Goal: Information Seeking & Learning: Compare options

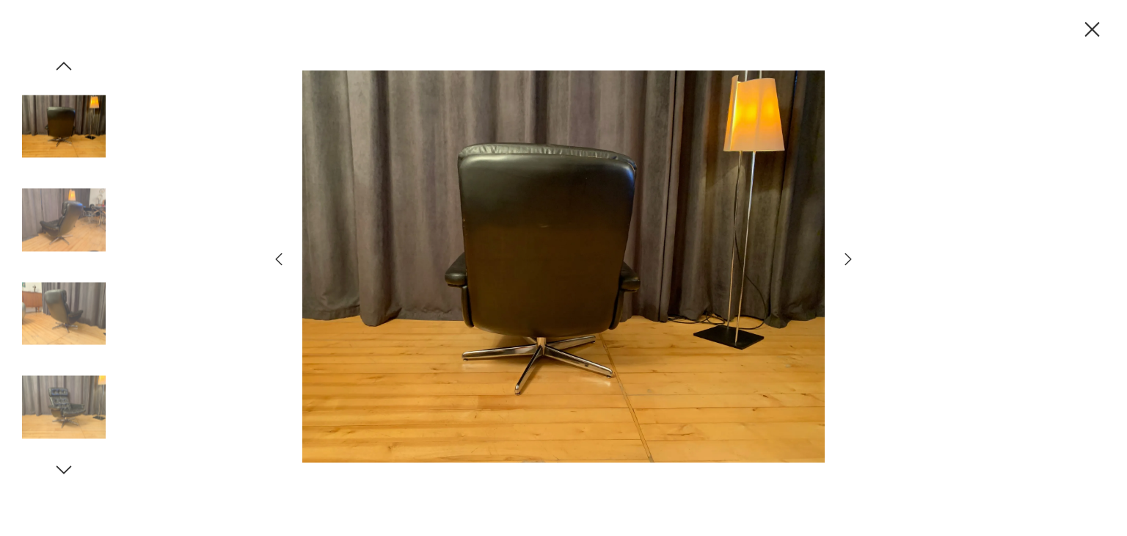
click at [849, 258] on icon "button" at bounding box center [849, 259] width 18 height 18
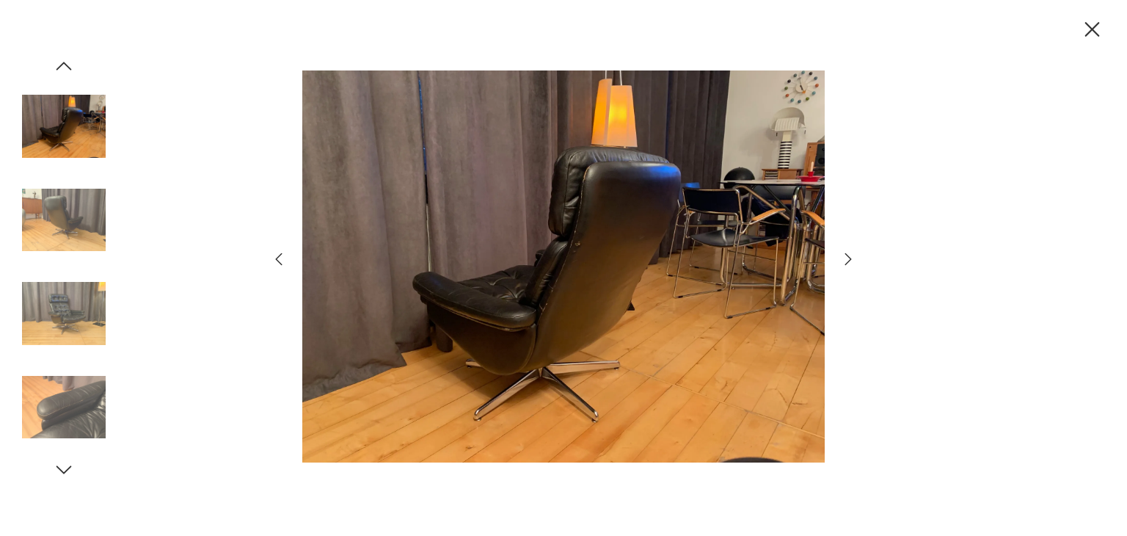
click at [849, 258] on icon "button" at bounding box center [849, 259] width 18 height 18
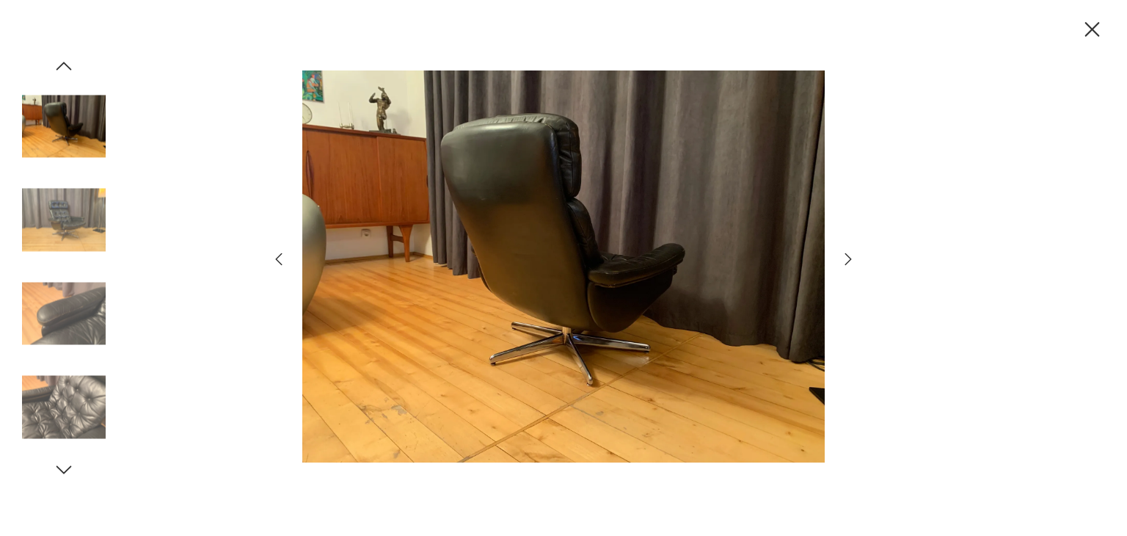
click at [849, 258] on icon "button" at bounding box center [849, 259] width 18 height 18
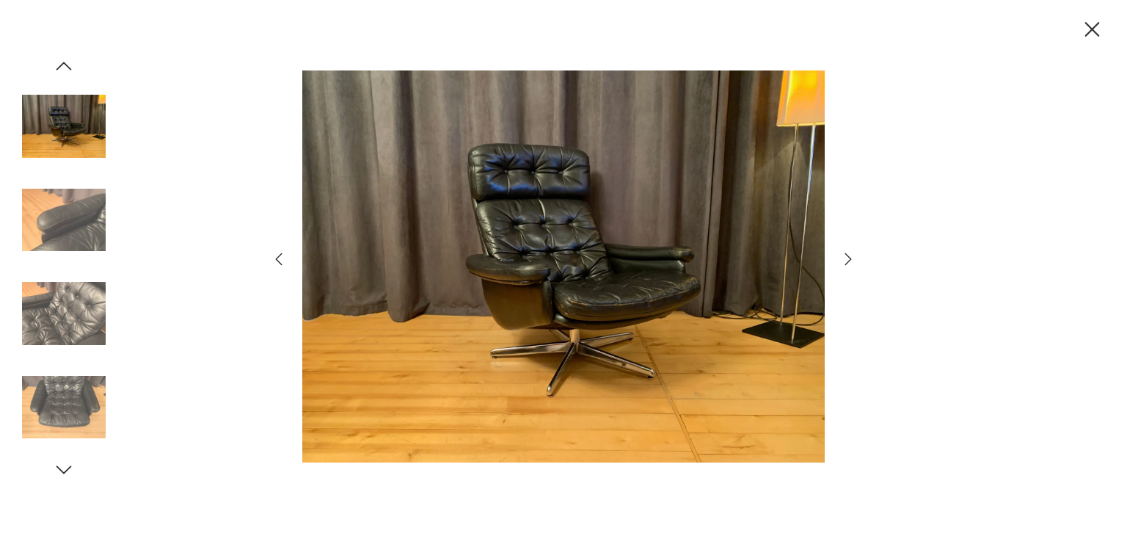
click at [849, 258] on icon "button" at bounding box center [849, 259] width 18 height 18
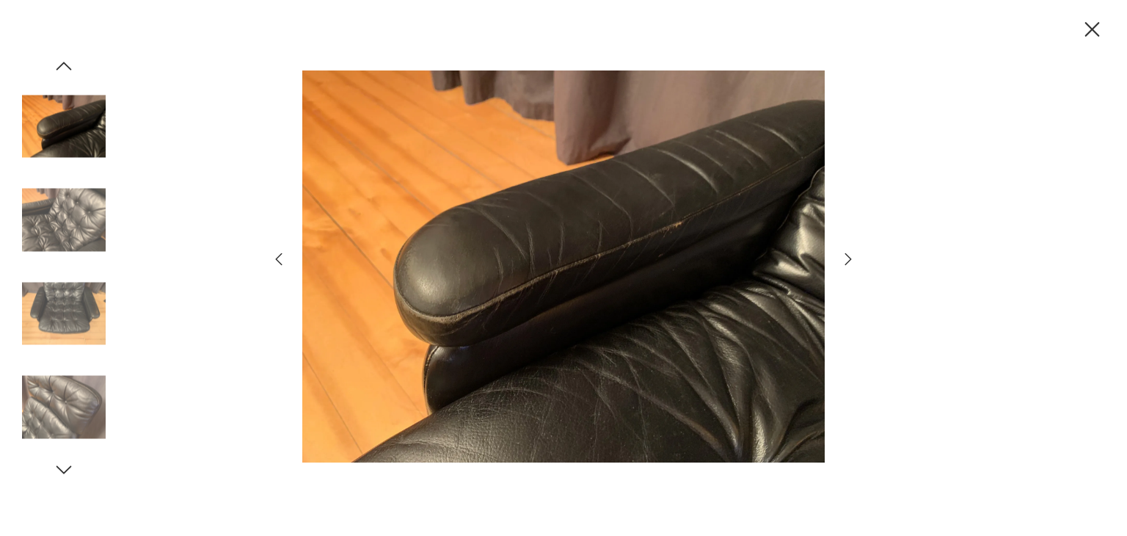
click at [849, 258] on icon "button" at bounding box center [849, 259] width 18 height 18
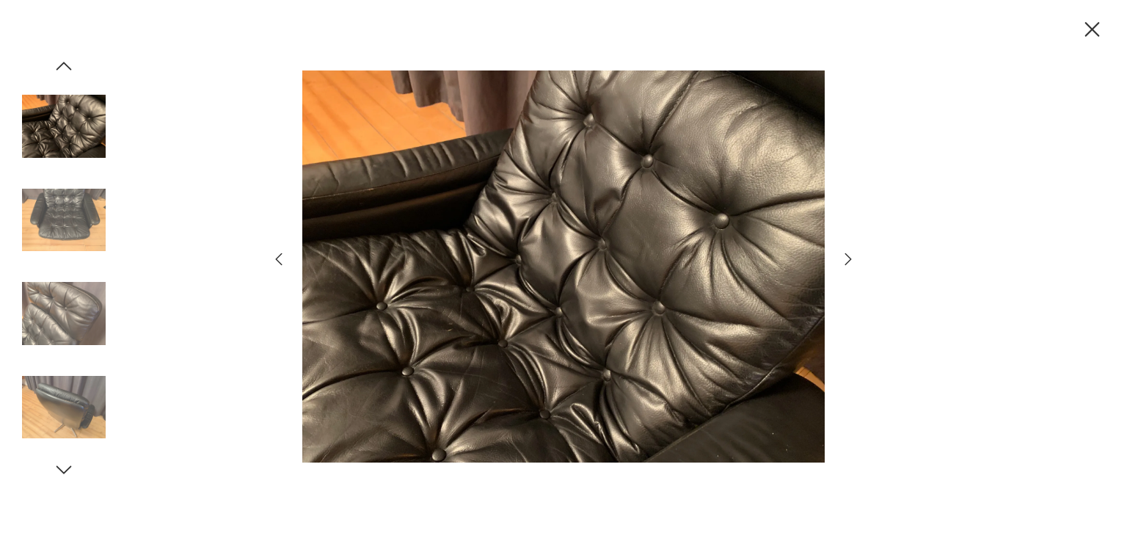
click at [849, 258] on icon "button" at bounding box center [849, 259] width 18 height 18
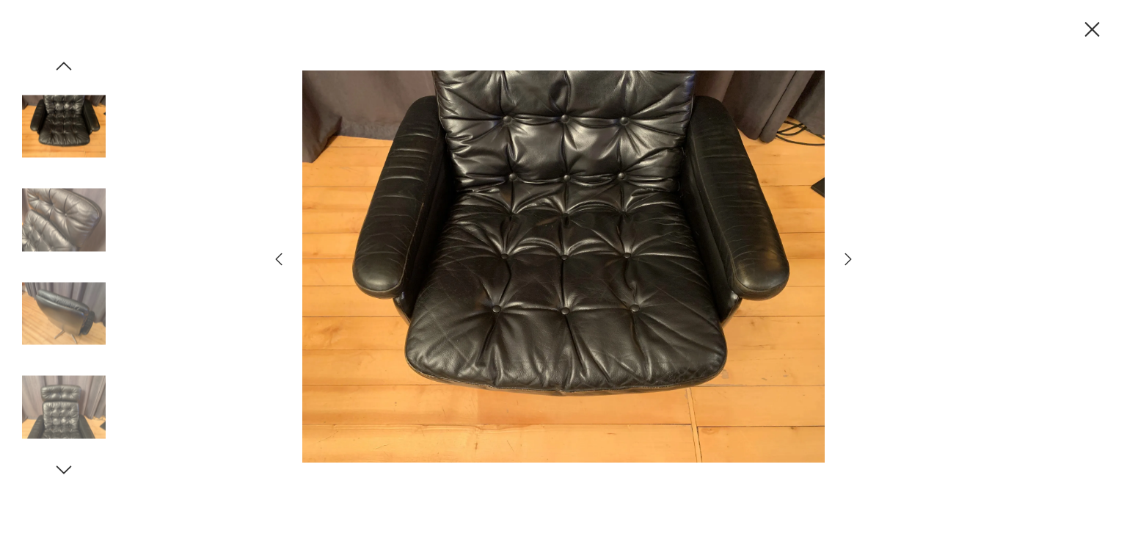
click at [849, 258] on icon "button" at bounding box center [849, 259] width 18 height 18
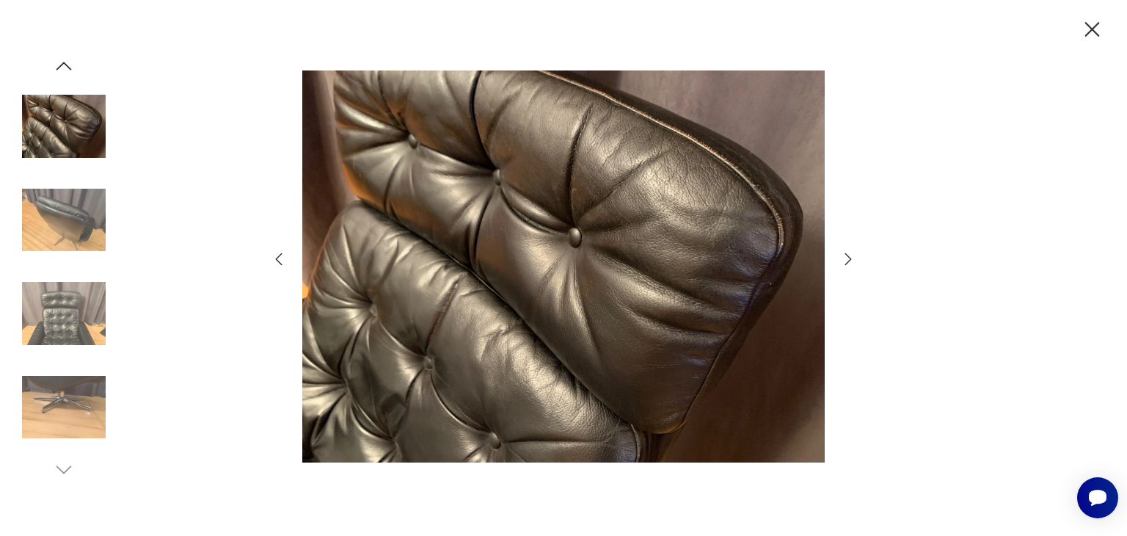
click at [849, 258] on icon "button" at bounding box center [849, 259] width 18 height 18
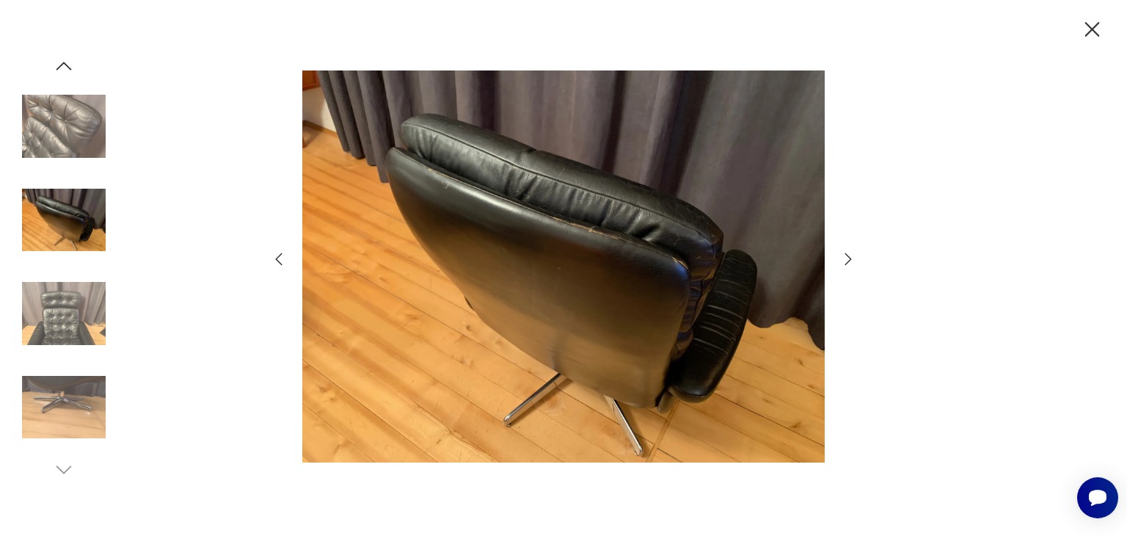
click at [849, 258] on icon "button" at bounding box center [849, 259] width 18 height 18
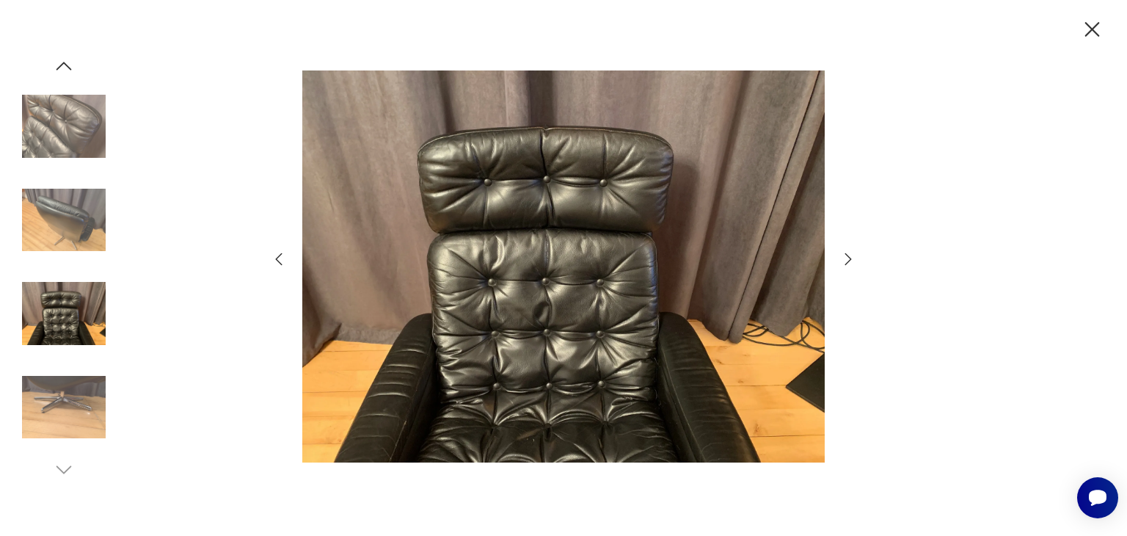
click at [849, 258] on icon "button" at bounding box center [849, 259] width 18 height 18
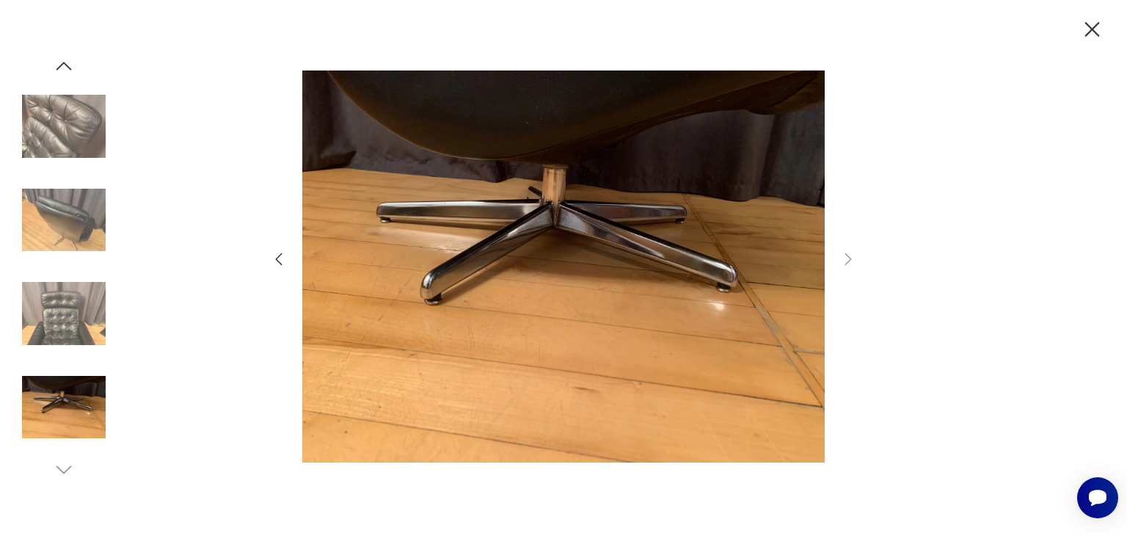
click at [1096, 34] on icon "button" at bounding box center [1093, 29] width 15 height 15
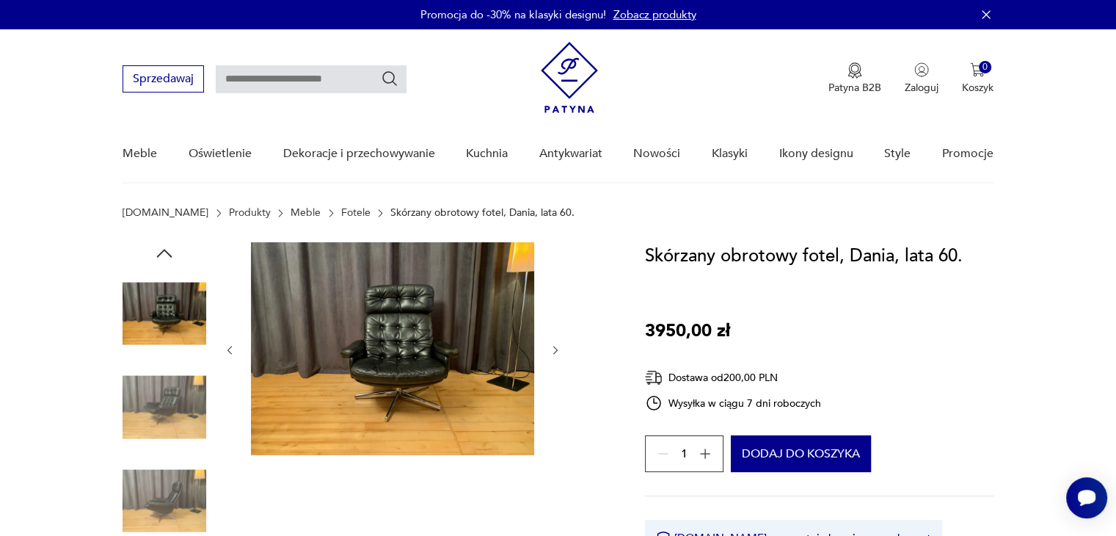
click at [537, 100] on div "Sprzedawaj Patyna B2B Zaloguj 0 Koszyk Twój koszyk ( 0 ) Brak produktów w koszy…" at bounding box center [558, 71] width 871 height 84
click at [570, 91] on img at bounding box center [569, 77] width 57 height 71
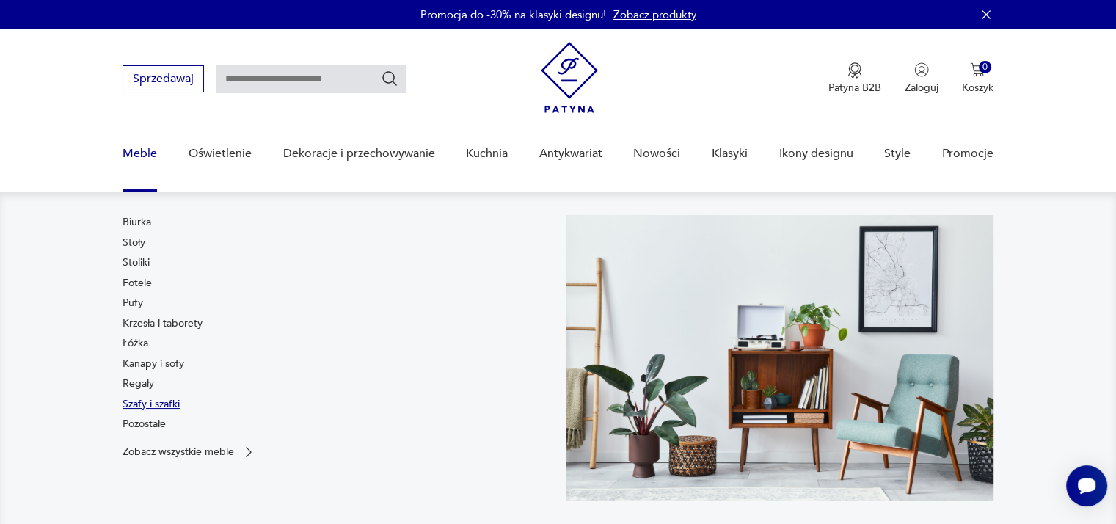
click at [138, 397] on link "Szafy i szafki" at bounding box center [151, 404] width 57 height 15
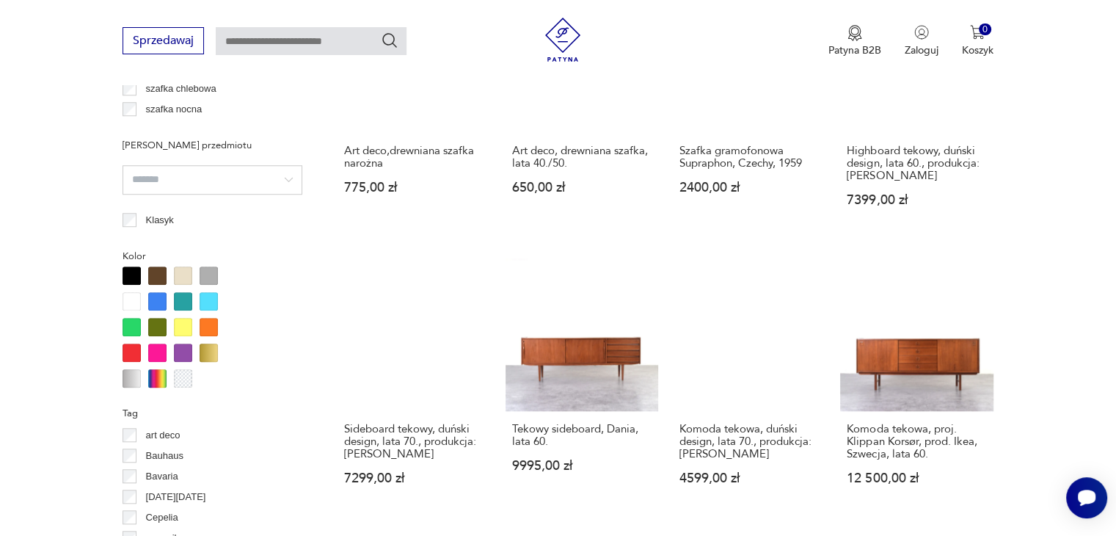
scroll to position [1343, 0]
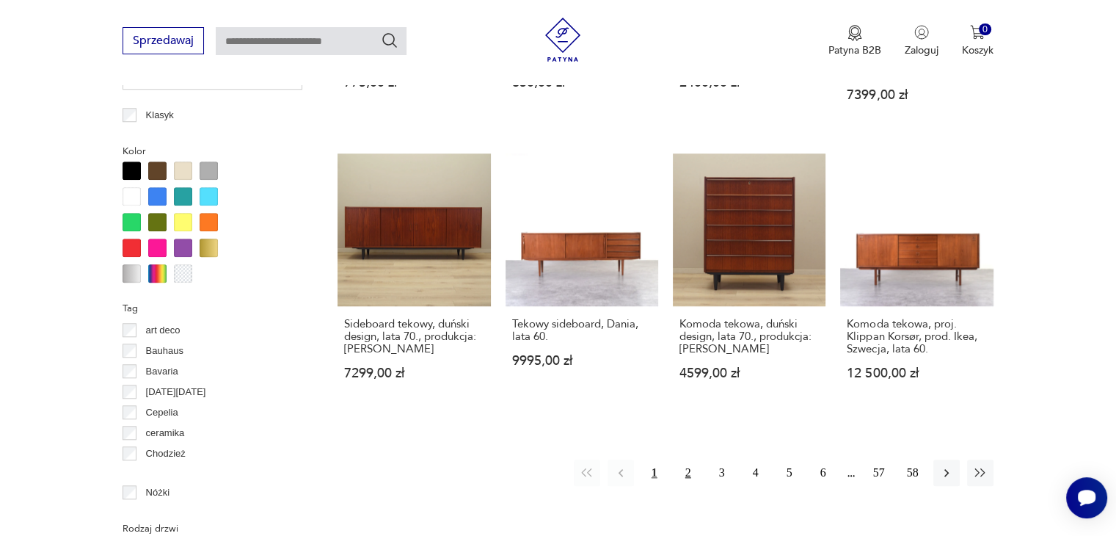
click at [684, 462] on button "2" at bounding box center [688, 473] width 26 height 26
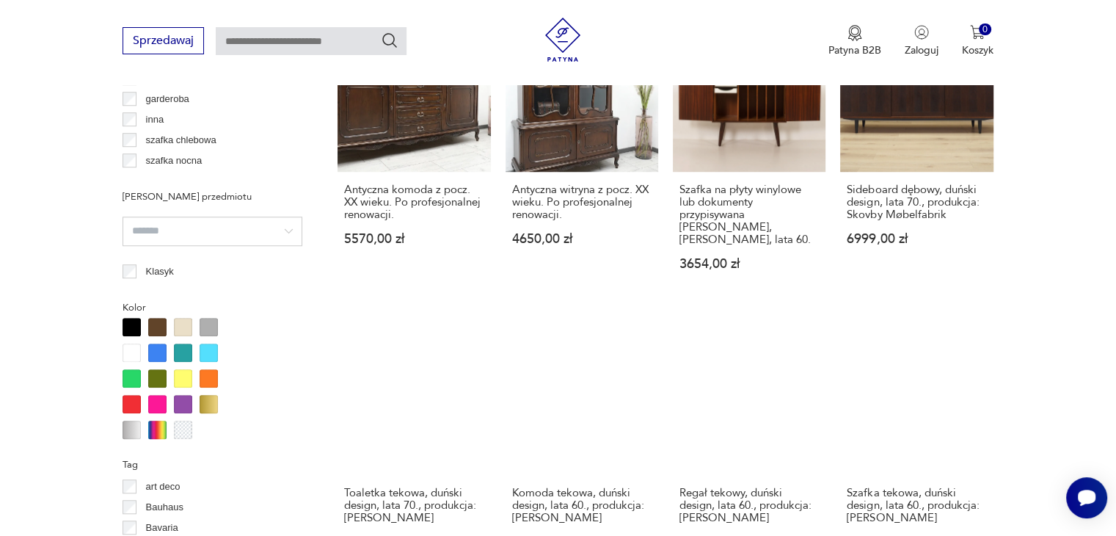
scroll to position [1343, 0]
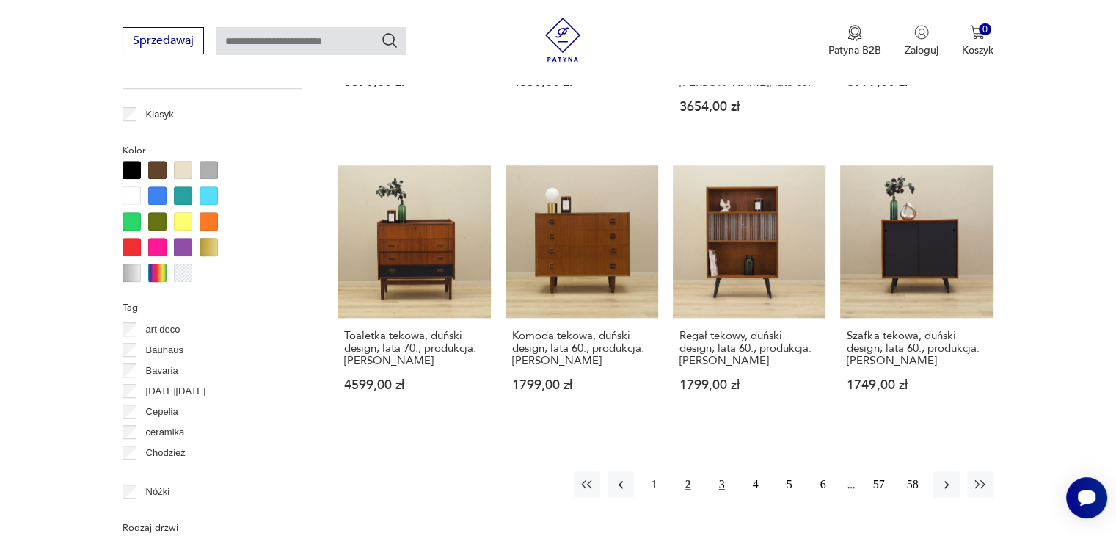
click at [721, 481] on button "3" at bounding box center [722, 484] width 26 height 26
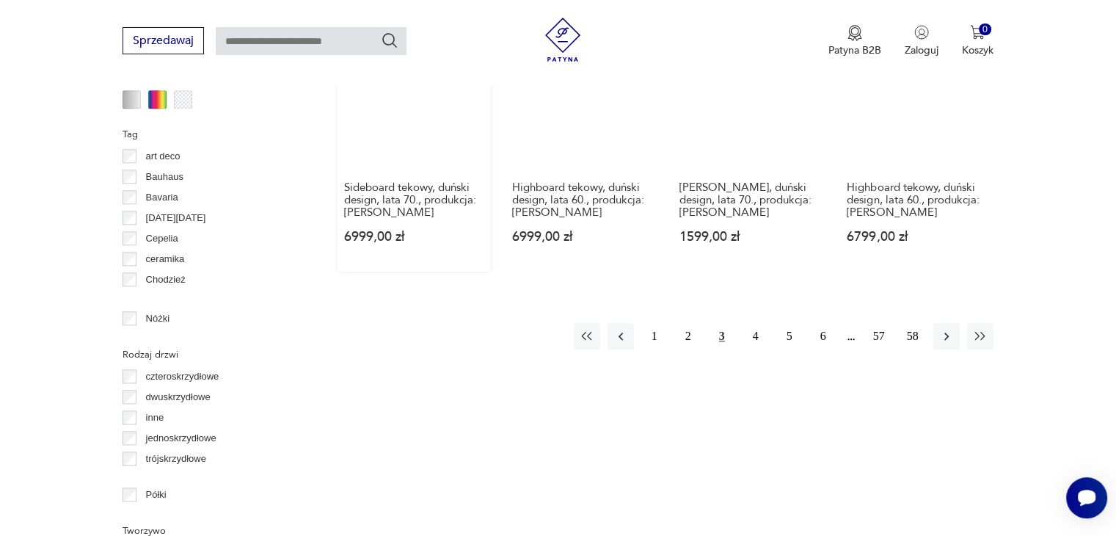
scroll to position [1637, 0]
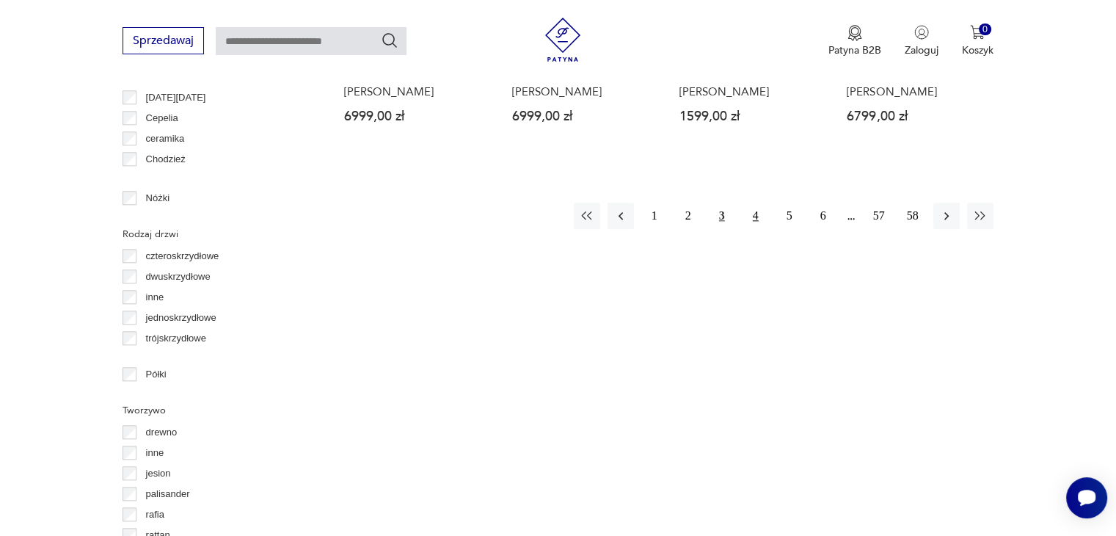
click at [754, 203] on button "4" at bounding box center [756, 216] width 26 height 26
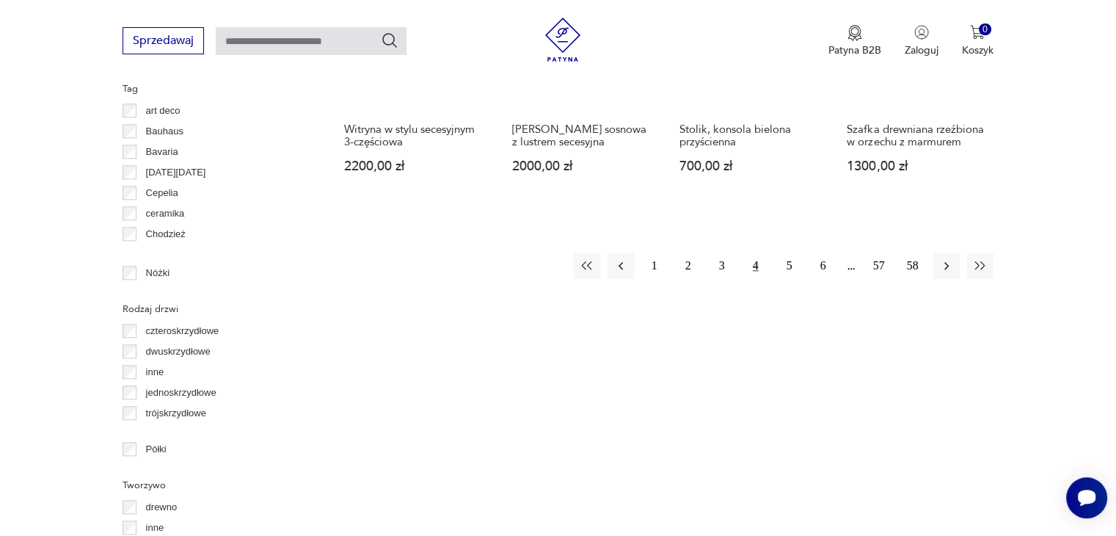
scroll to position [1564, 0]
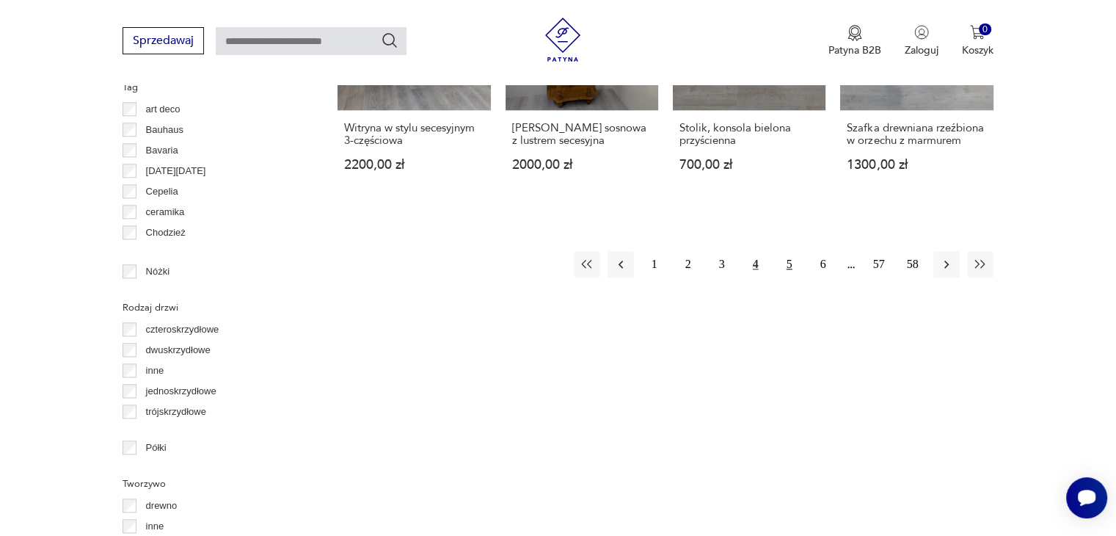
click at [787, 251] on button "5" at bounding box center [790, 264] width 26 height 26
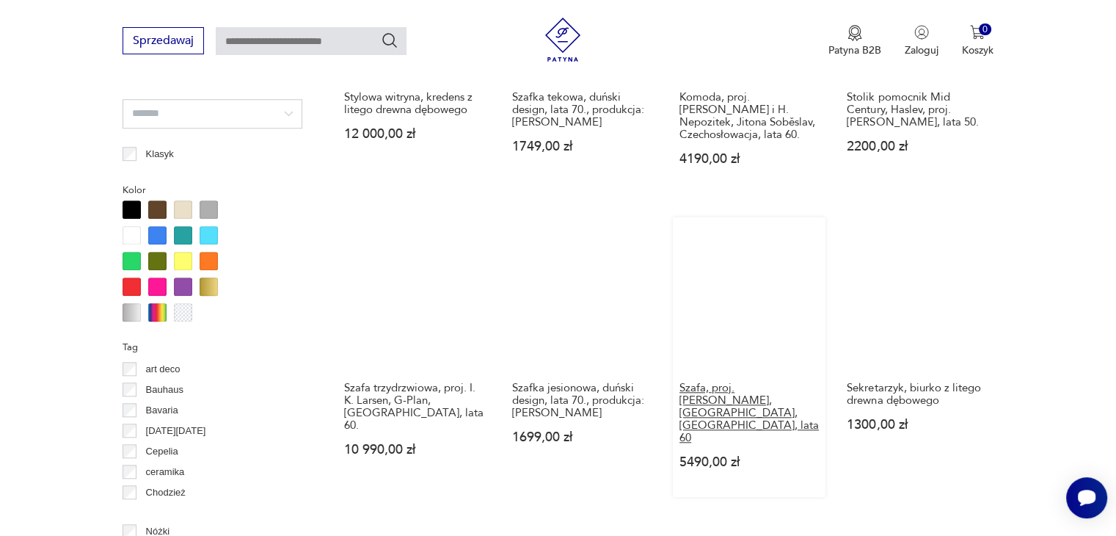
scroll to position [1417, 0]
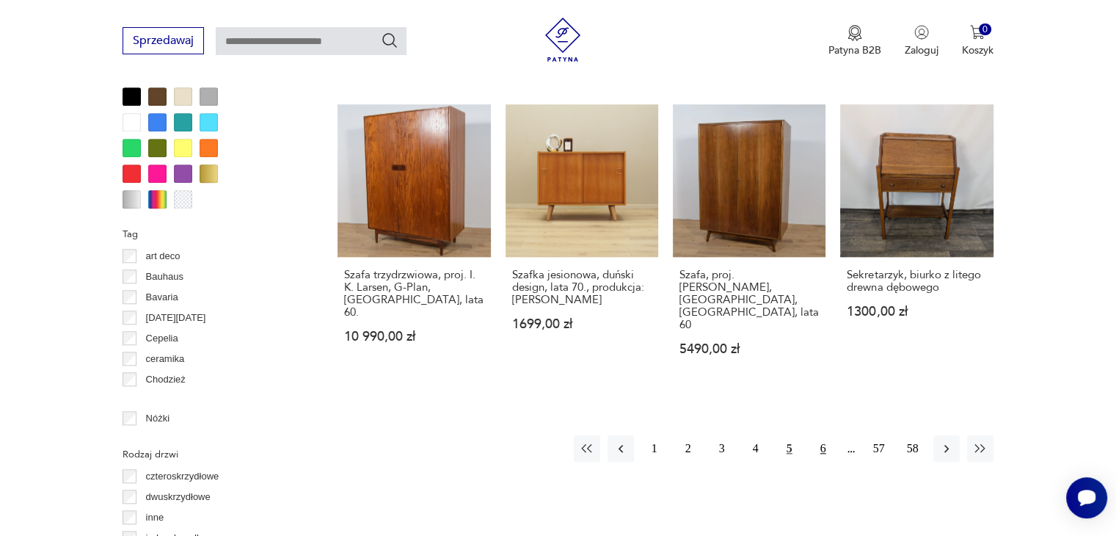
click at [825, 435] on button "6" at bounding box center [823, 448] width 26 height 26
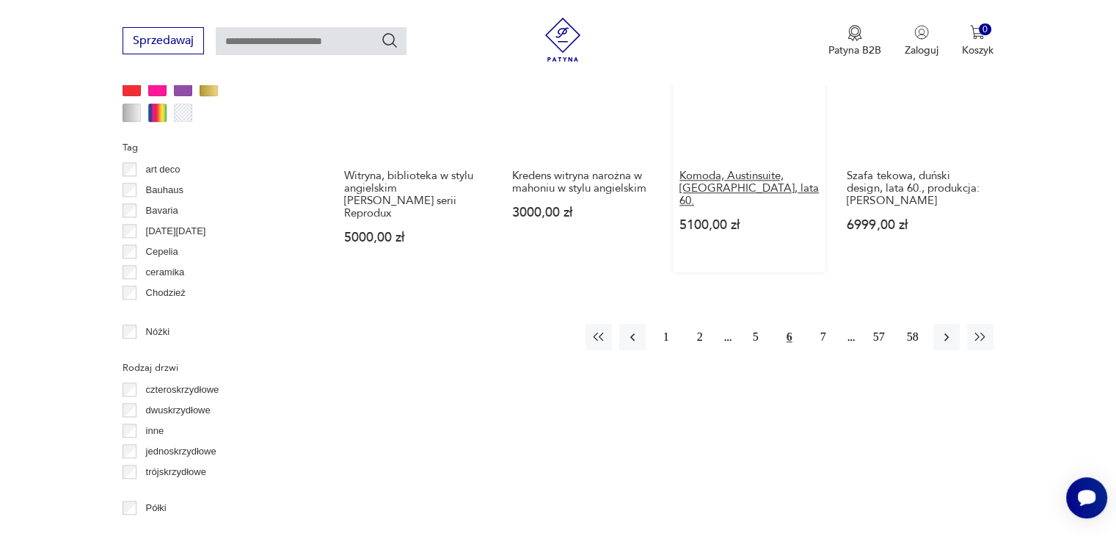
scroll to position [1343, 0]
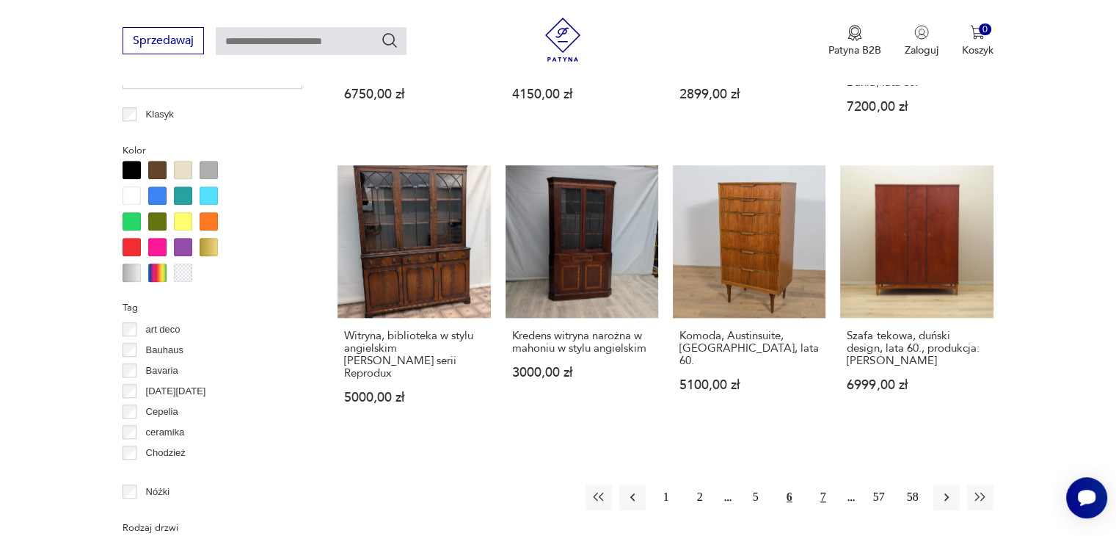
click at [820, 484] on button "7" at bounding box center [823, 497] width 26 height 26
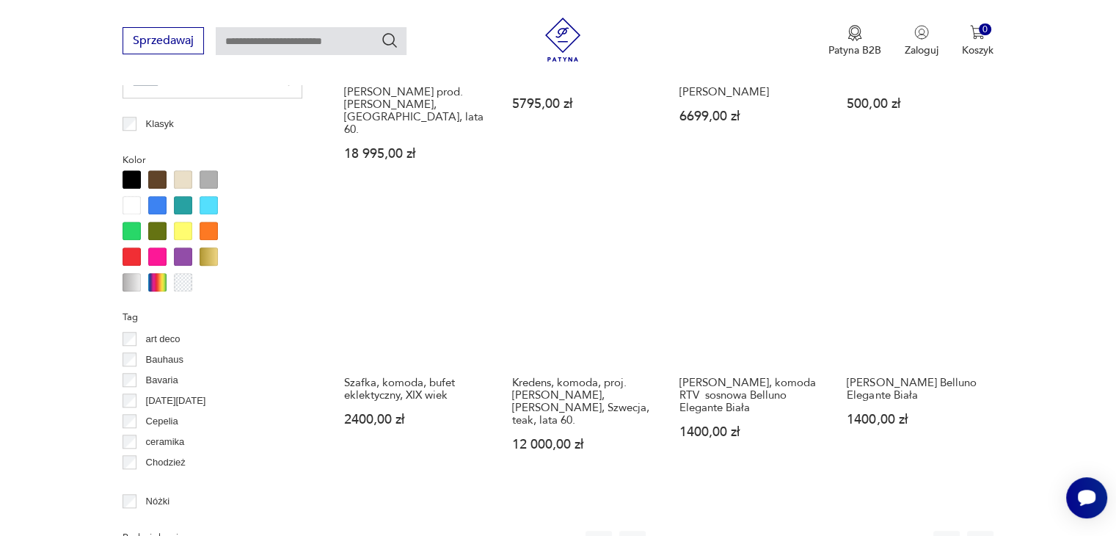
scroll to position [1343, 0]
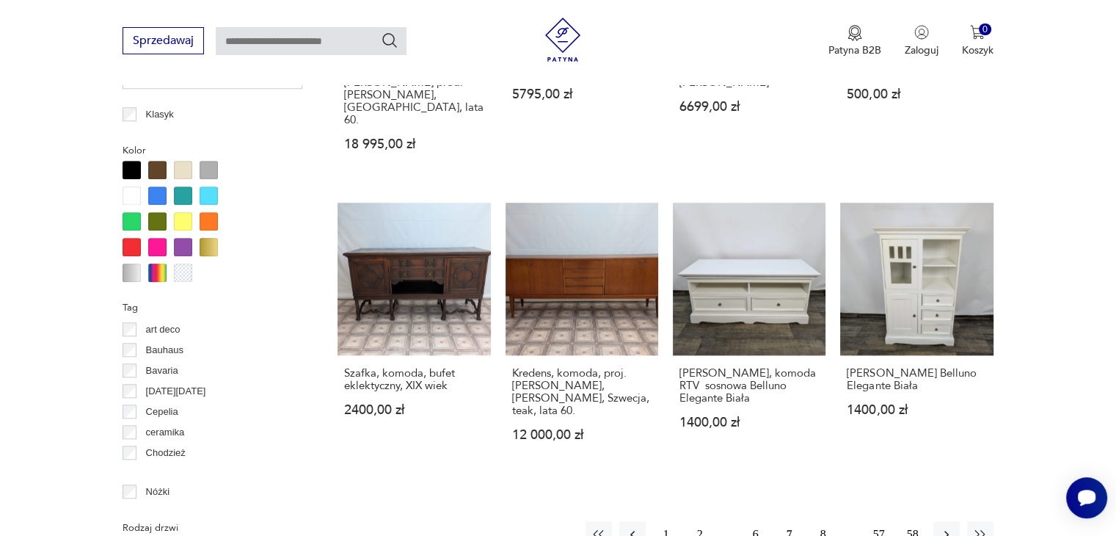
click at [823, 521] on button "8" at bounding box center [823, 534] width 26 height 26
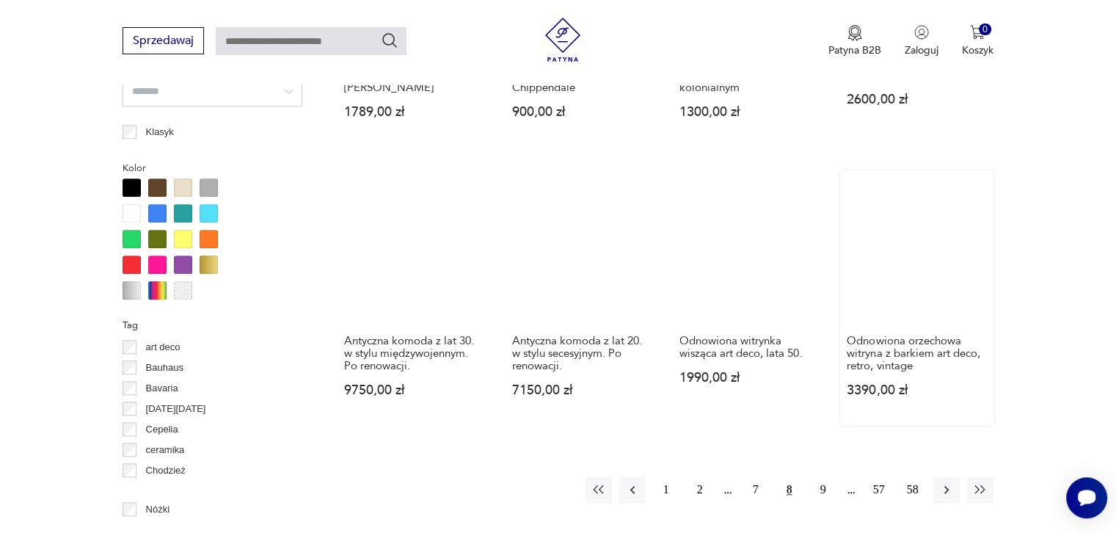
scroll to position [1417, 0]
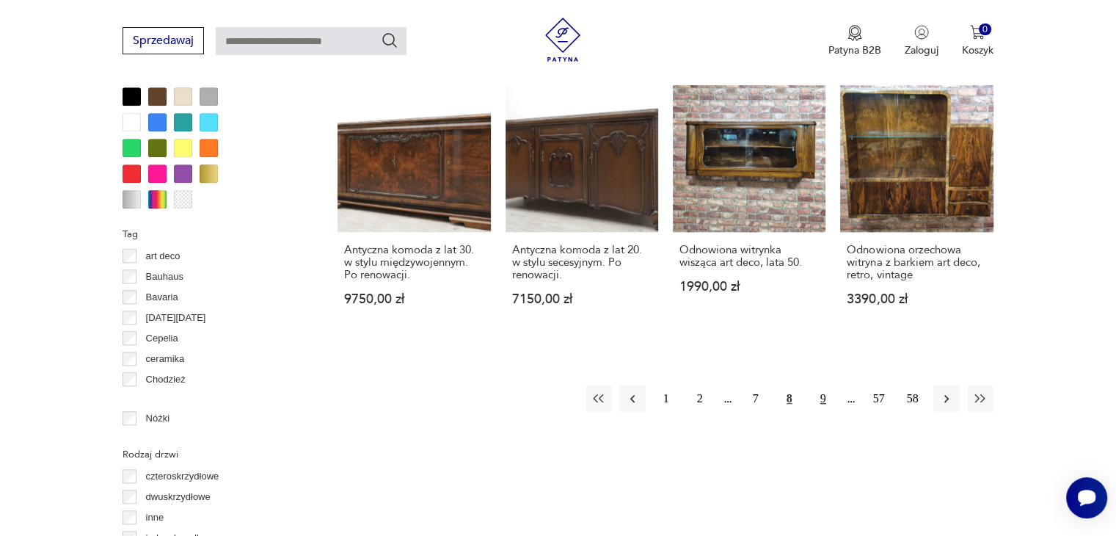
click at [824, 397] on button "9" at bounding box center [823, 398] width 26 height 26
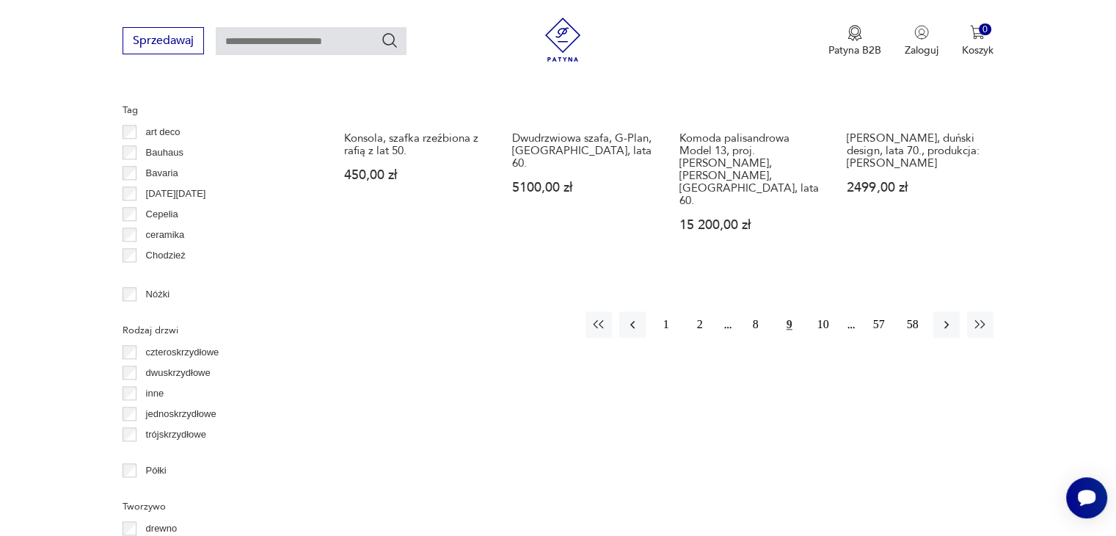
scroll to position [1637, 0]
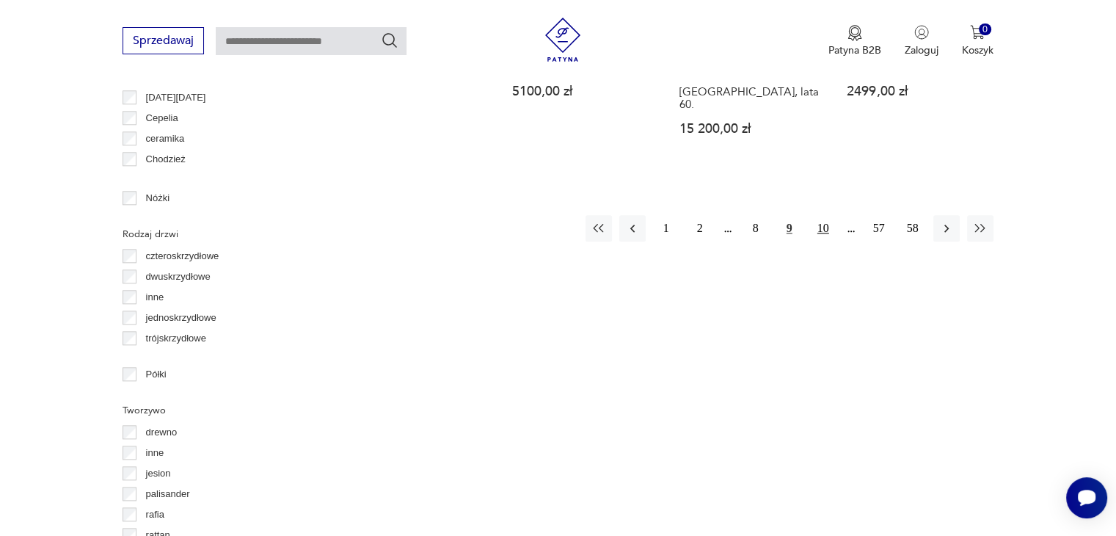
click at [822, 215] on button "10" at bounding box center [823, 228] width 26 height 26
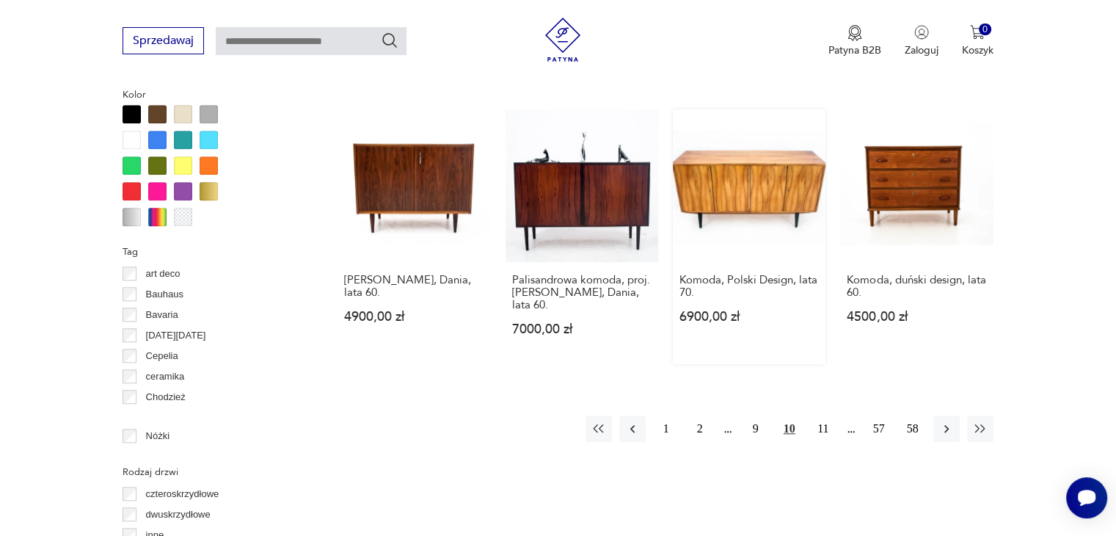
scroll to position [1490, 0]
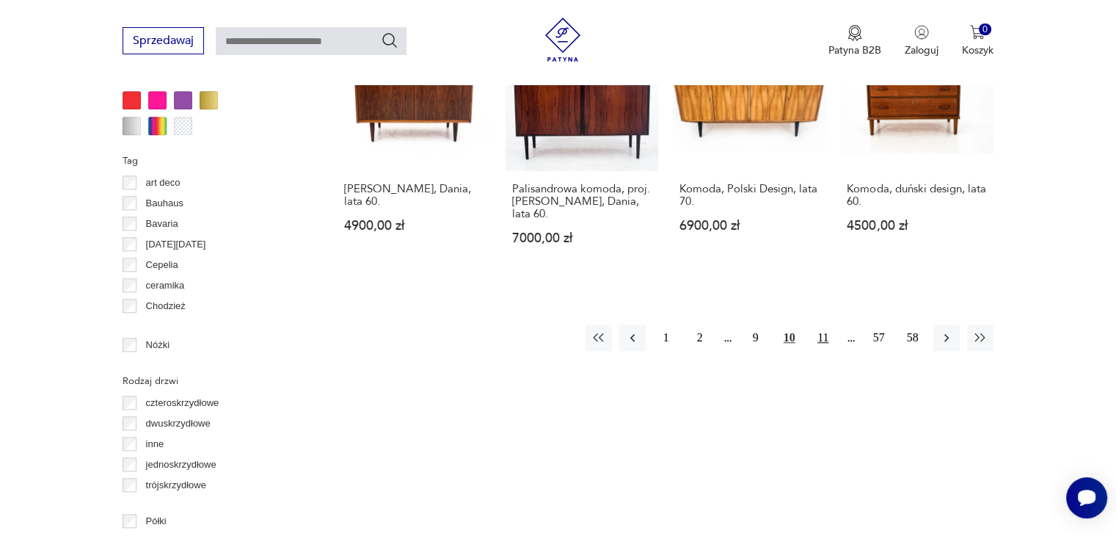
click at [825, 324] on button "11" at bounding box center [823, 337] width 26 height 26
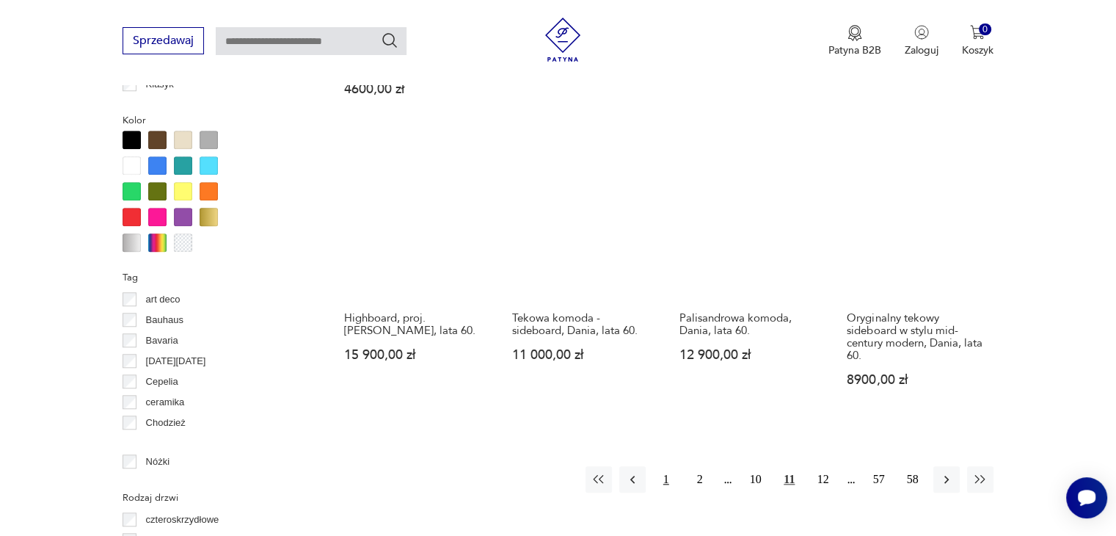
scroll to position [1637, 0]
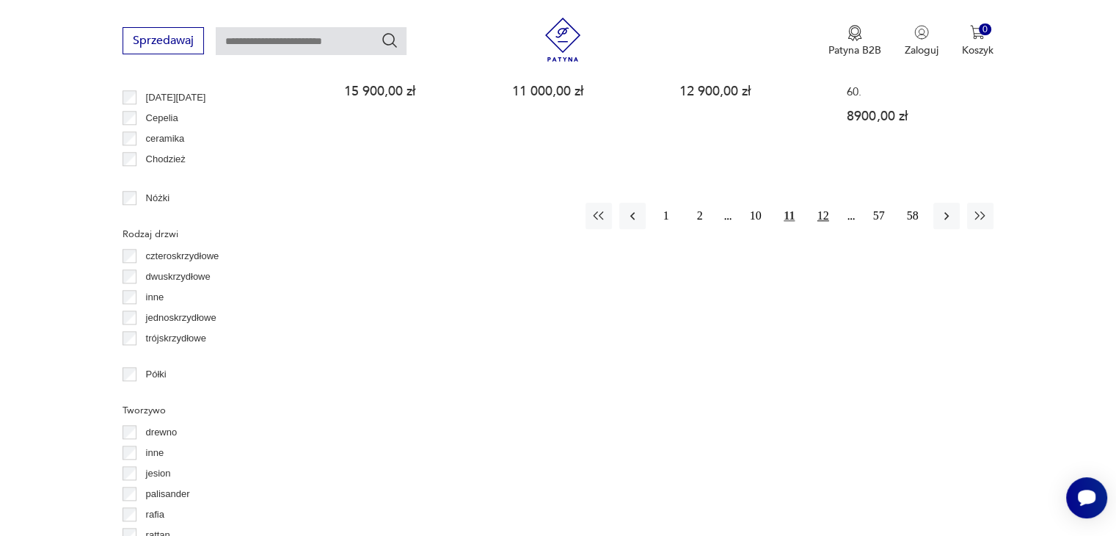
click at [819, 203] on button "12" at bounding box center [823, 216] width 26 height 26
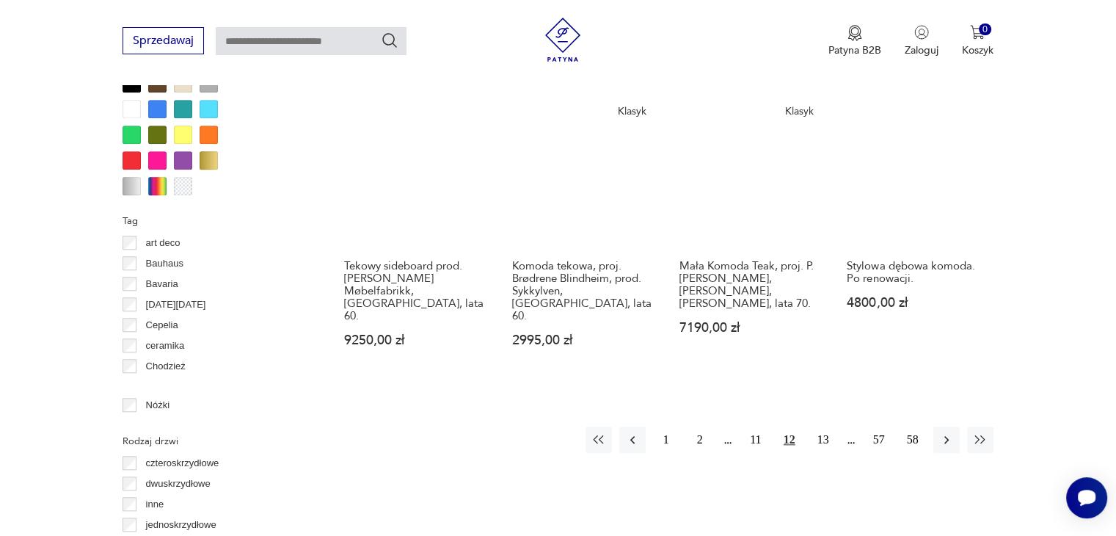
scroll to position [1490, 0]
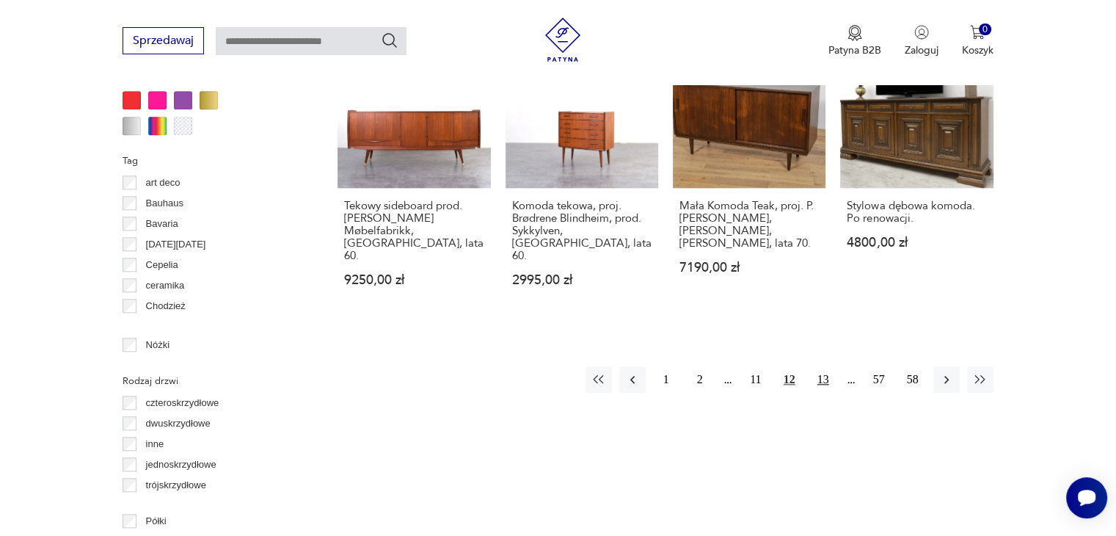
click at [832, 366] on button "13" at bounding box center [823, 379] width 26 height 26
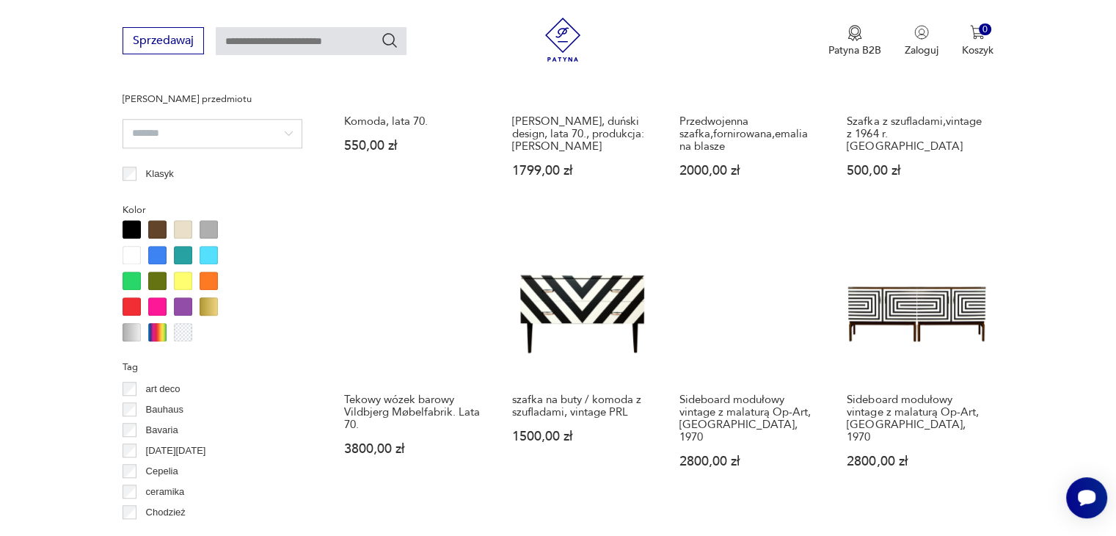
scroll to position [1343, 0]
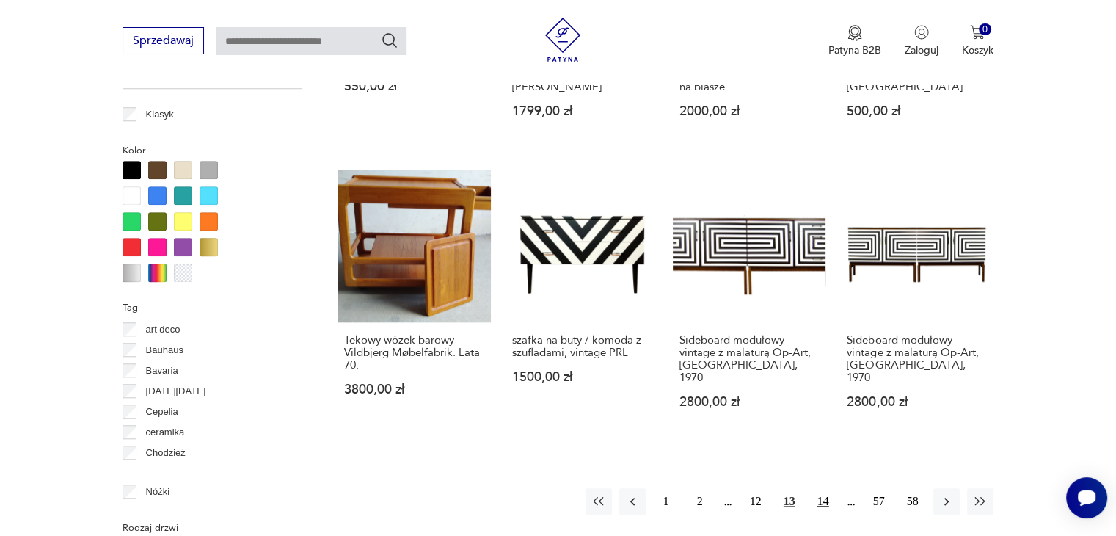
click at [827, 488] on button "14" at bounding box center [823, 501] width 26 height 26
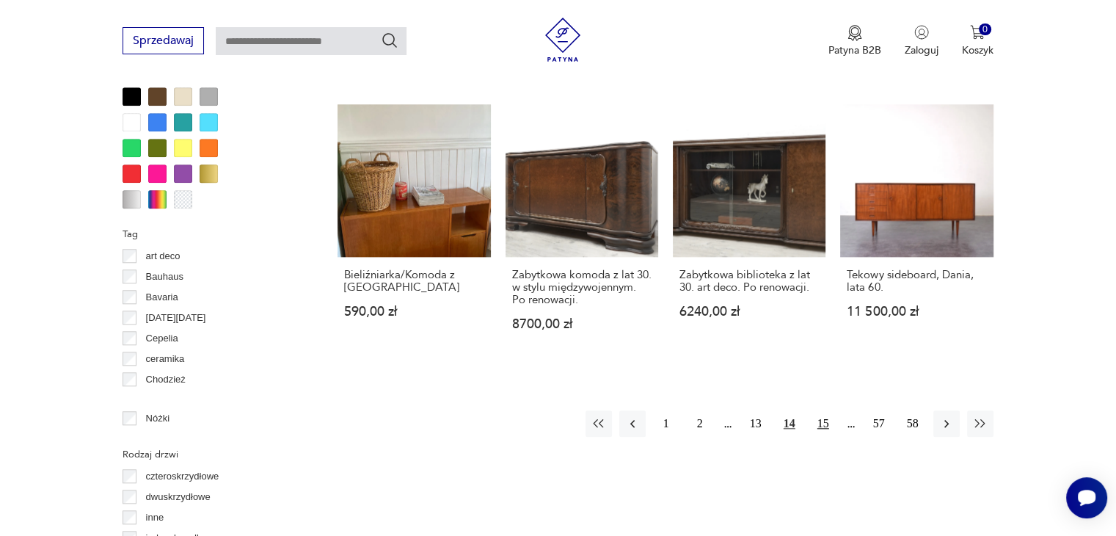
click at [818, 412] on button "15" at bounding box center [823, 423] width 26 height 26
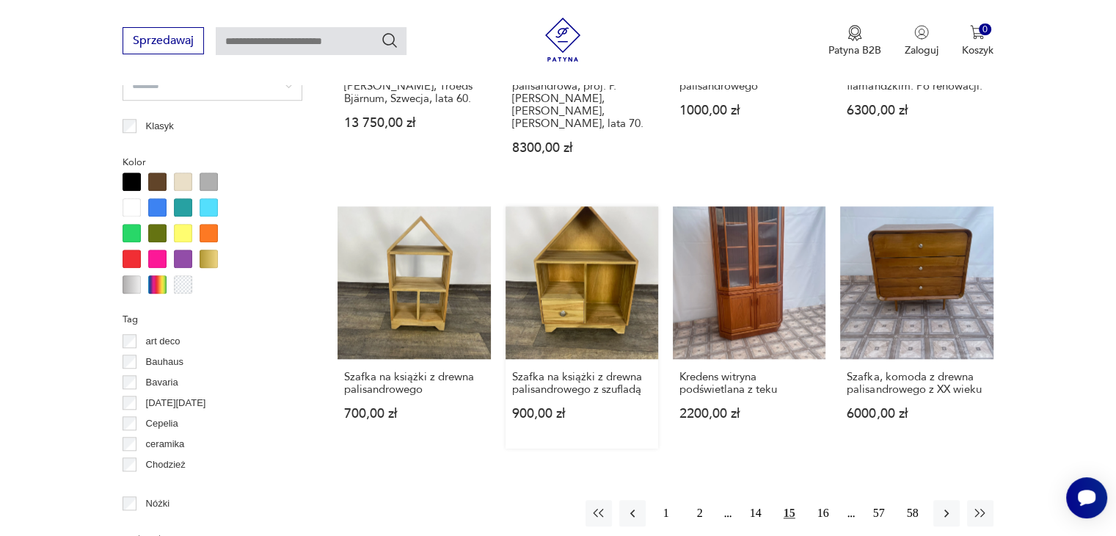
scroll to position [1417, 0]
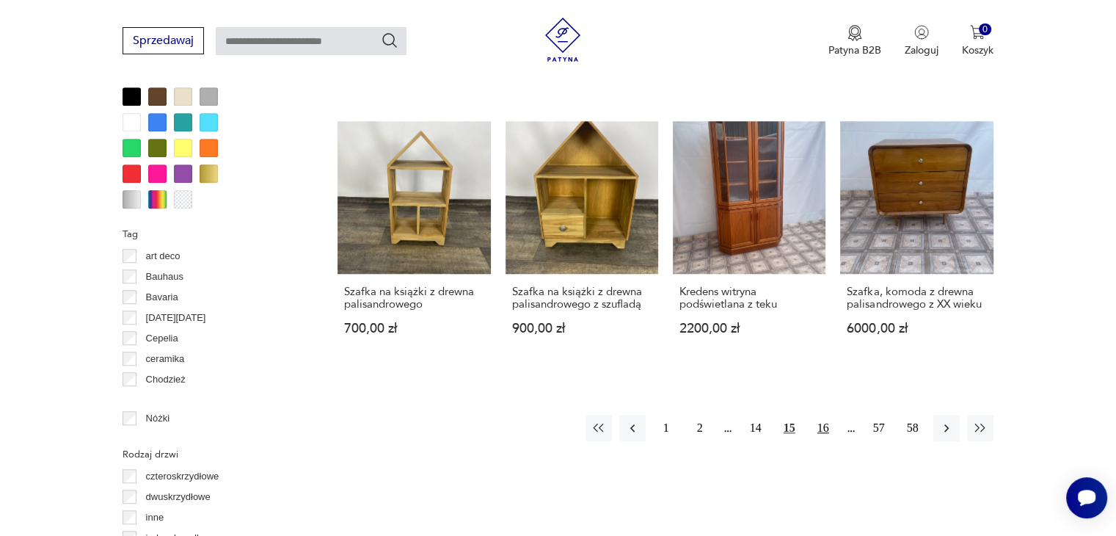
click at [822, 415] on button "16" at bounding box center [823, 428] width 26 height 26
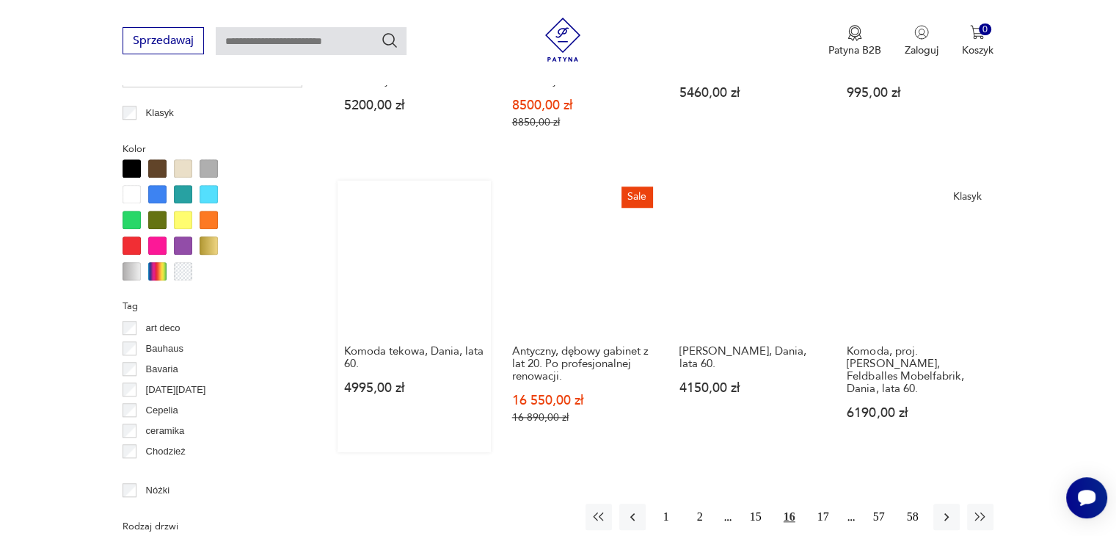
scroll to position [1417, 0]
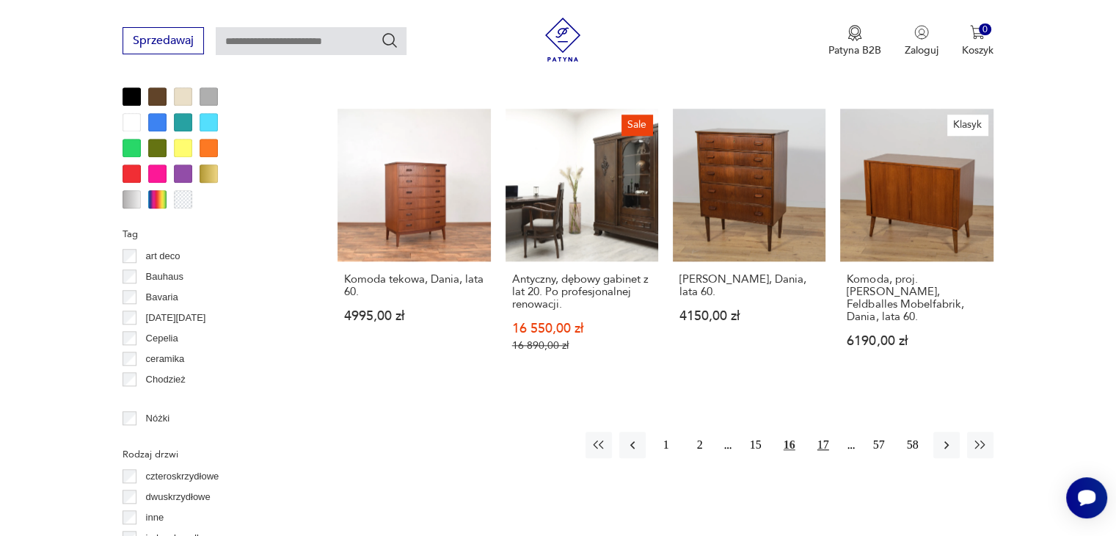
click at [820, 432] on button "17" at bounding box center [823, 445] width 26 height 26
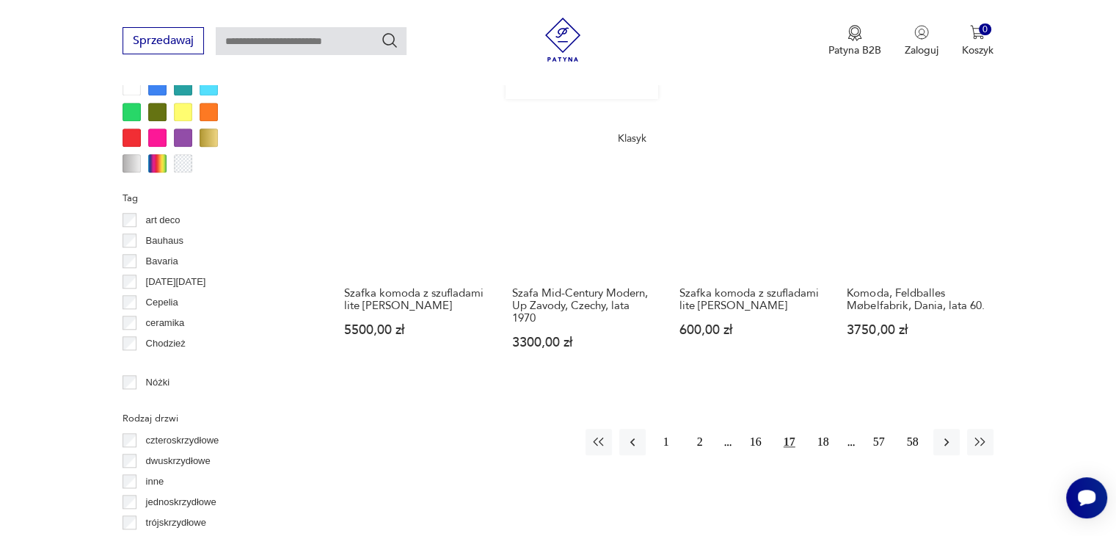
scroll to position [1564, 0]
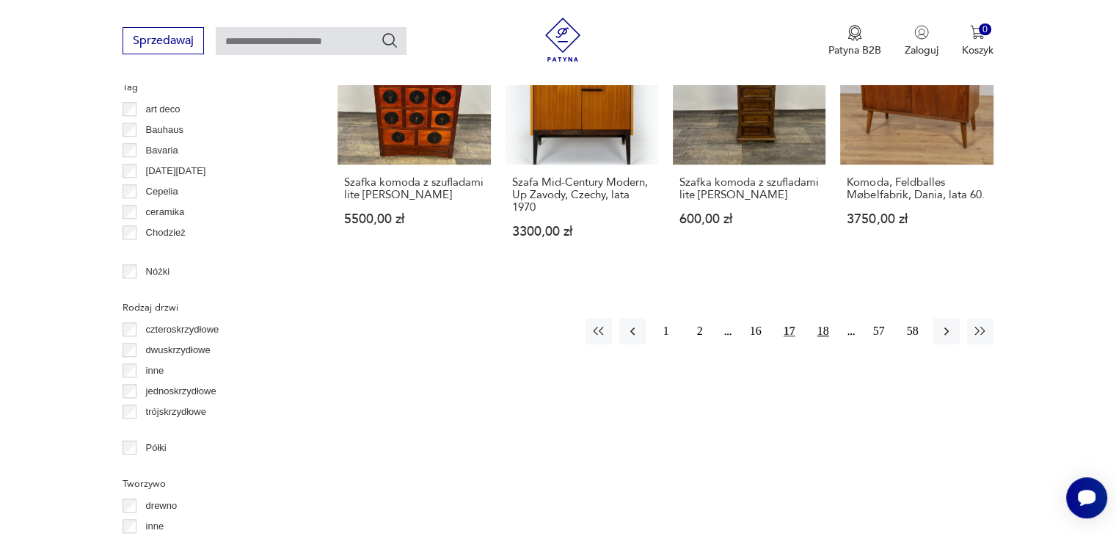
click at [829, 318] on button "18" at bounding box center [823, 331] width 26 height 26
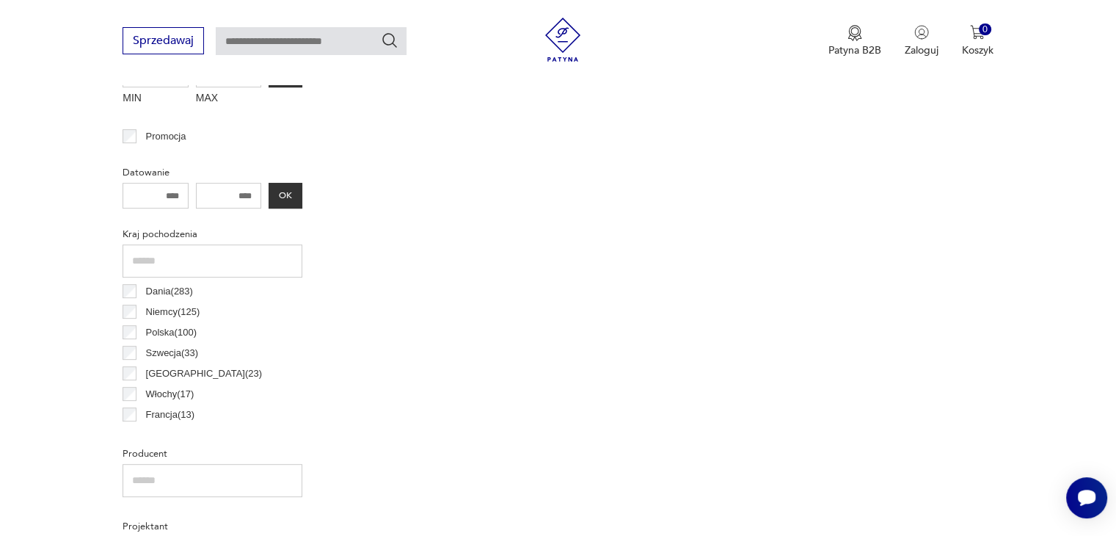
scroll to position [389, 0]
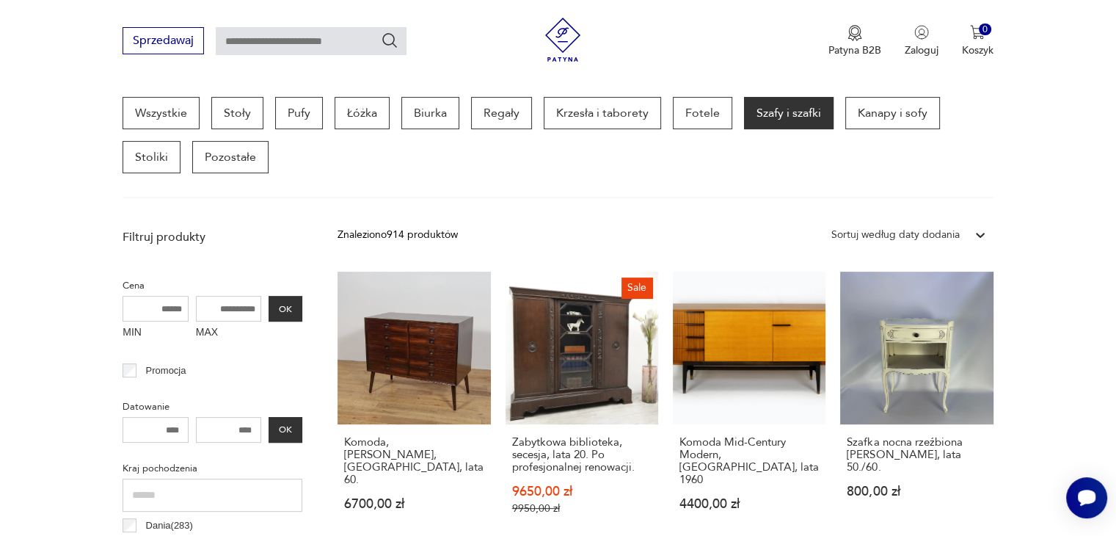
click at [1054, 192] on section "Wszystkie Stoły Pufy Łóżka Biurka Regały Krzesła i taborety Fotele Szafy i szaf…" at bounding box center [558, 147] width 1116 height 101
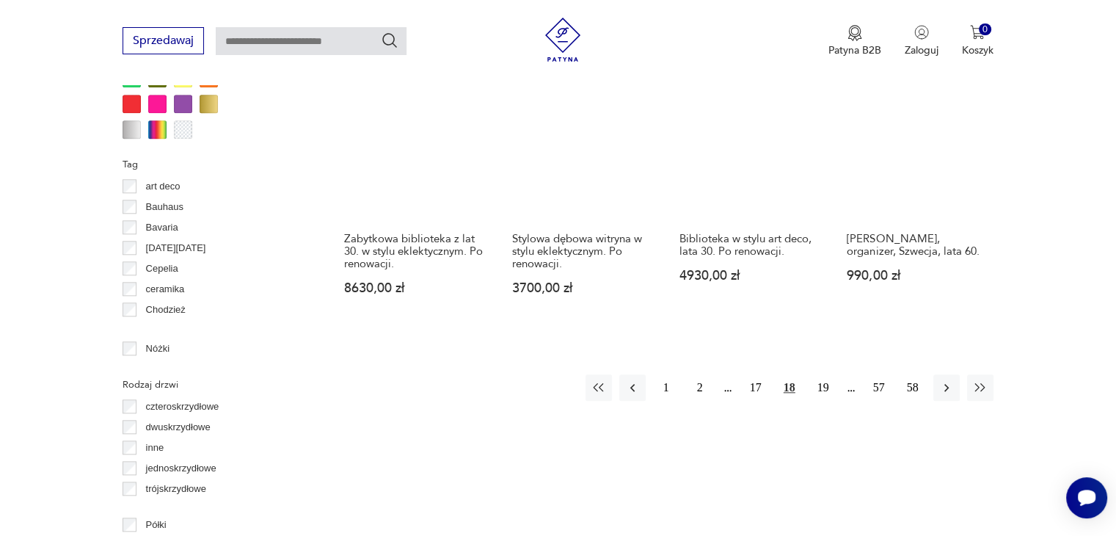
scroll to position [1490, 0]
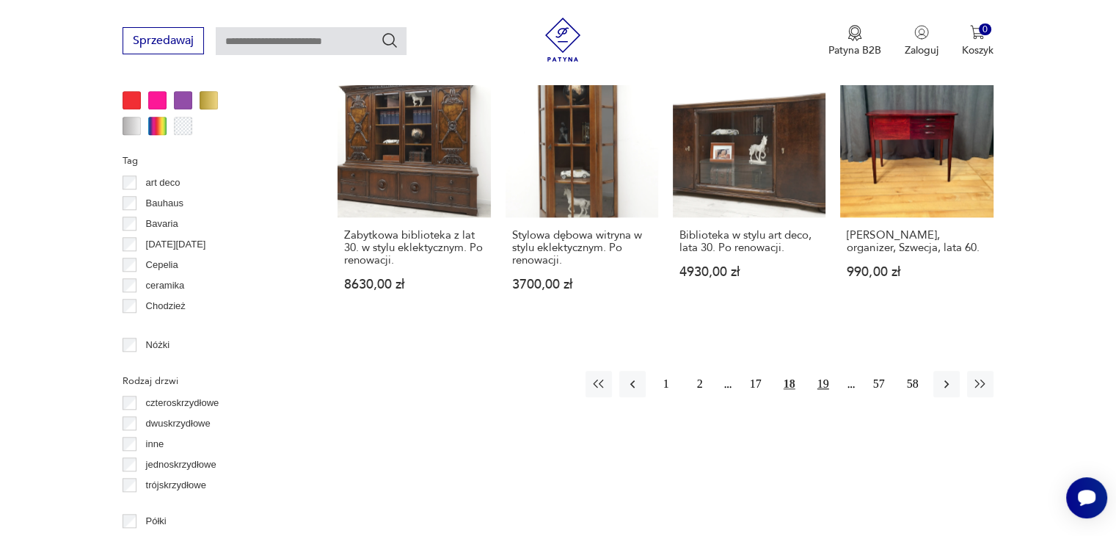
click at [827, 371] on button "19" at bounding box center [823, 384] width 26 height 26
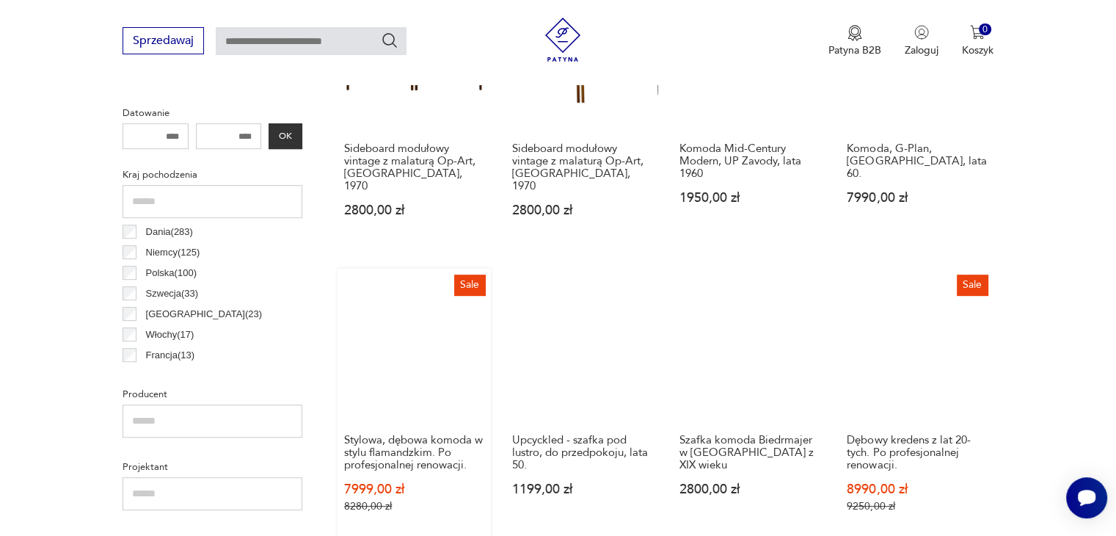
scroll to position [829, 0]
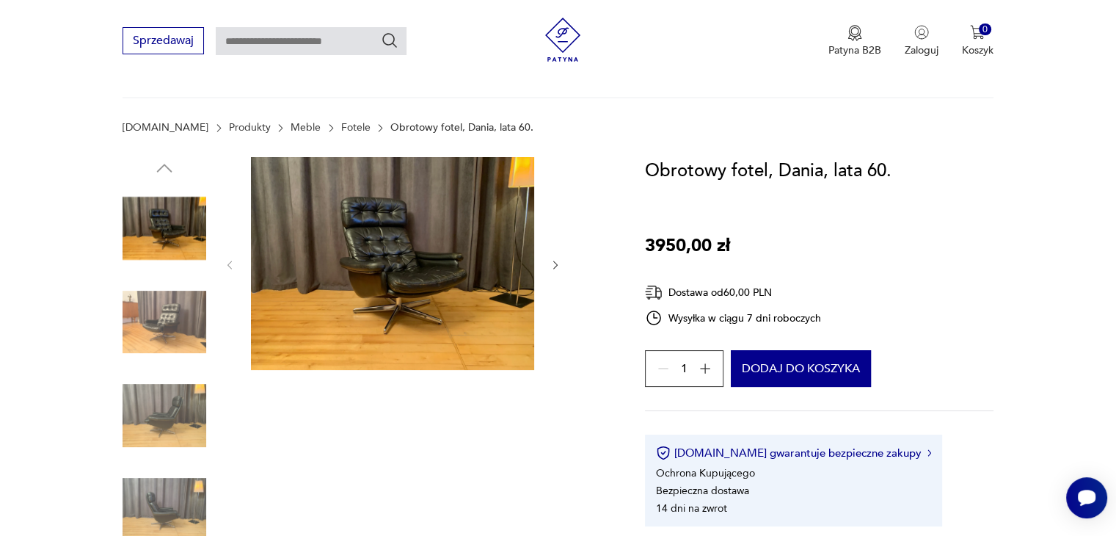
scroll to position [147, 0]
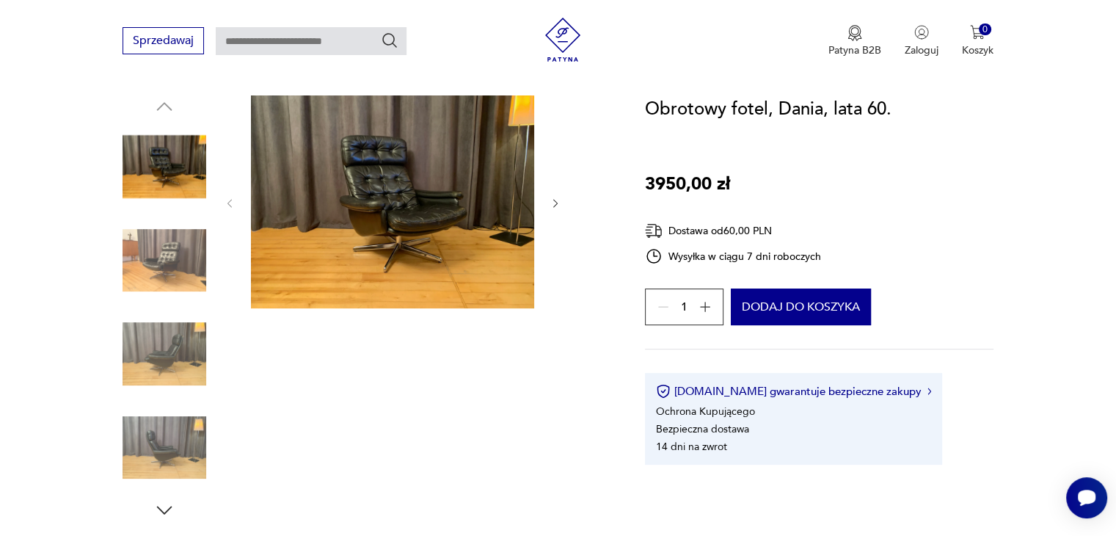
click at [192, 247] on img at bounding box center [165, 261] width 84 height 84
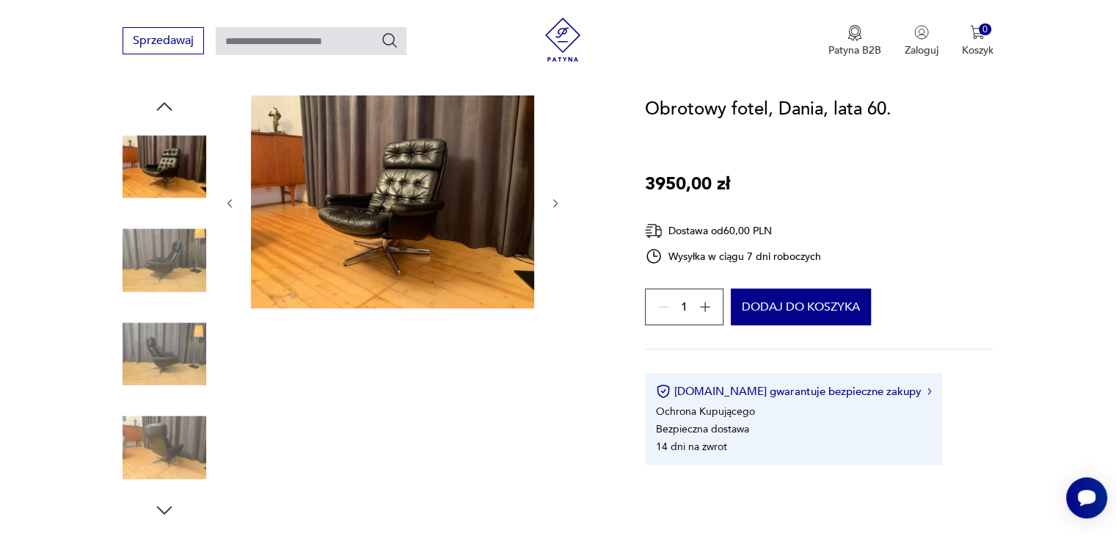
click at [194, 327] on img at bounding box center [165, 354] width 84 height 84
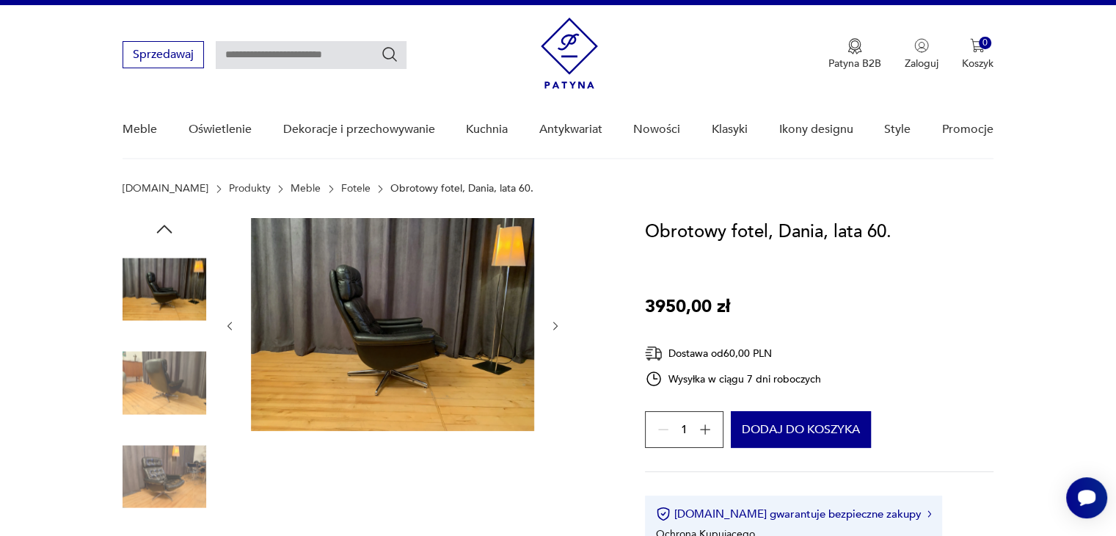
scroll to position [0, 0]
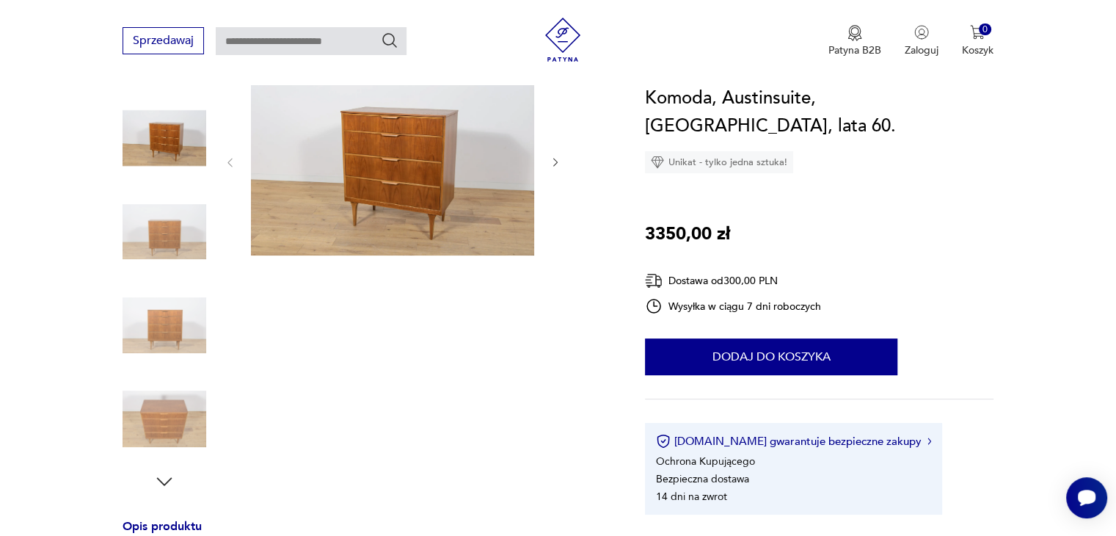
scroll to position [73, 0]
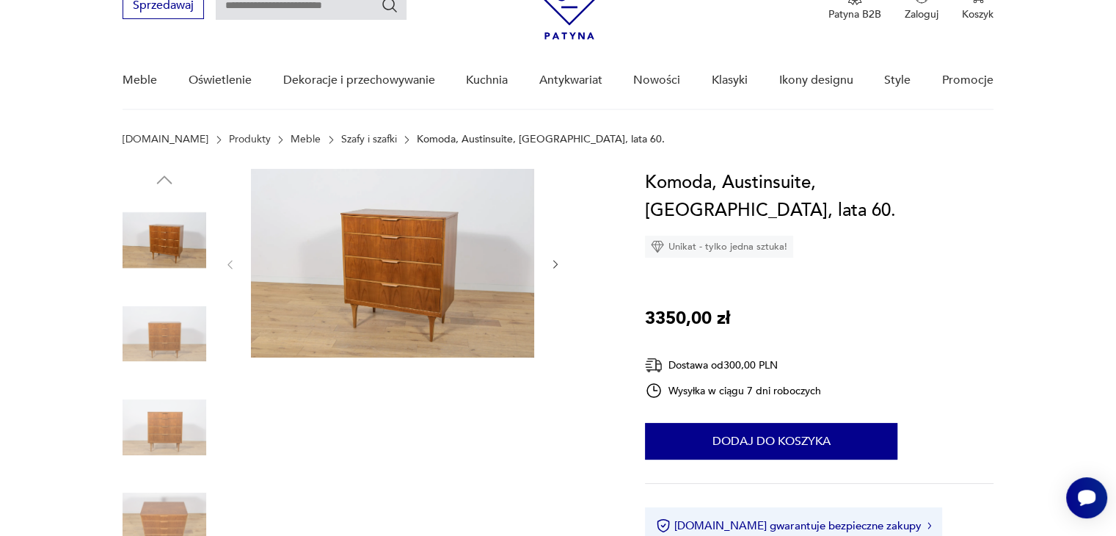
click at [324, 253] on img at bounding box center [392, 263] width 283 height 189
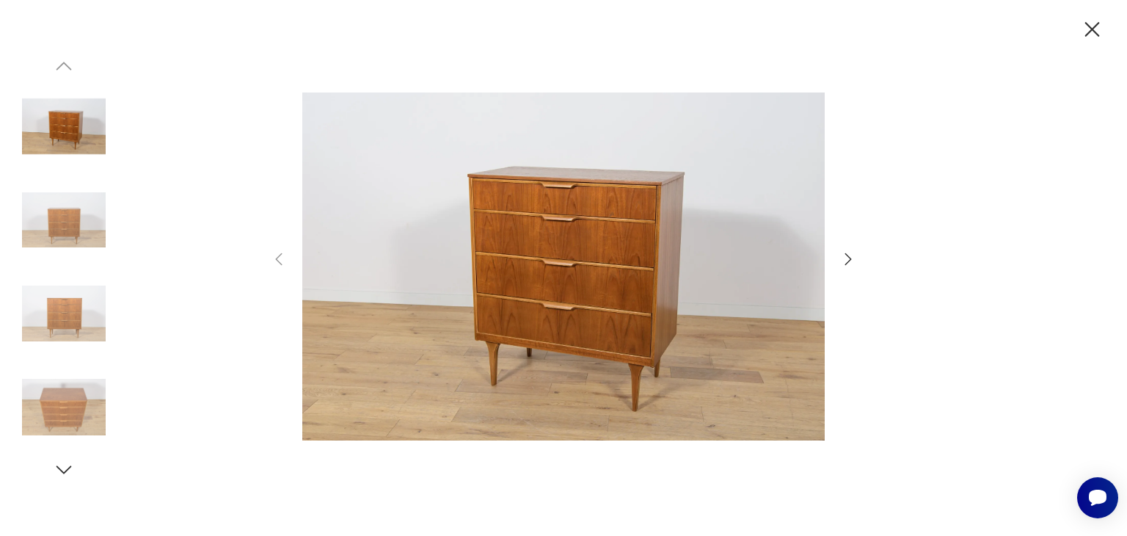
click at [110, 225] on div at bounding box center [563, 268] width 1127 height 536
click at [53, 253] on img at bounding box center [64, 220] width 84 height 84
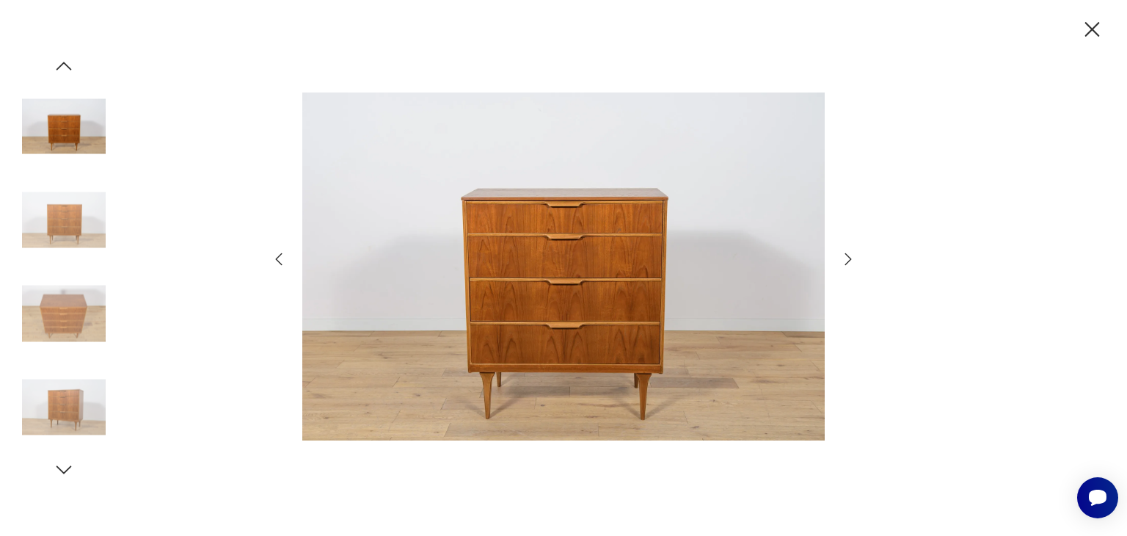
click at [42, 324] on img at bounding box center [64, 314] width 84 height 84
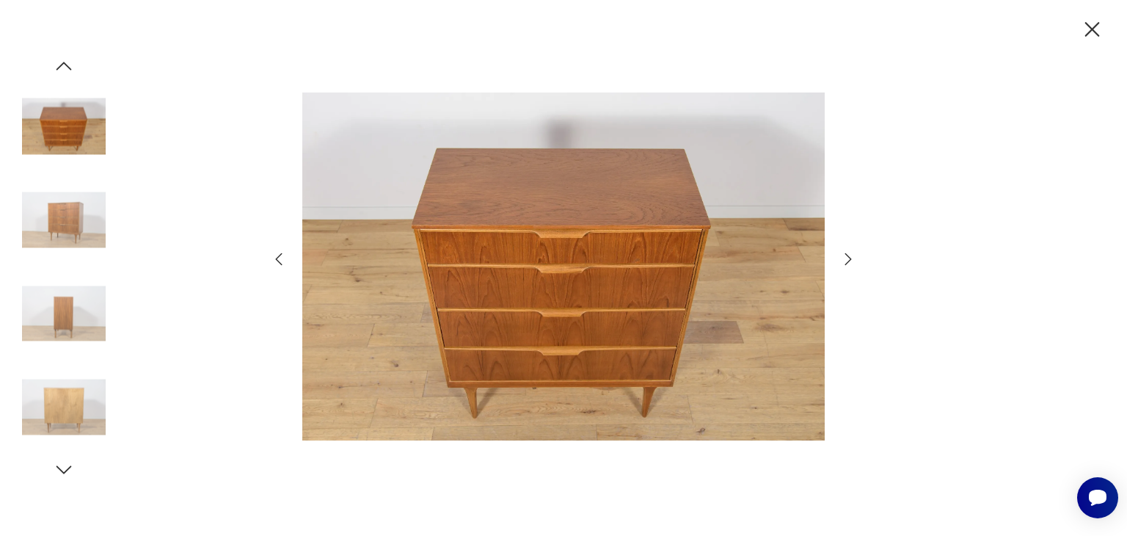
click at [42, 323] on img at bounding box center [64, 314] width 84 height 84
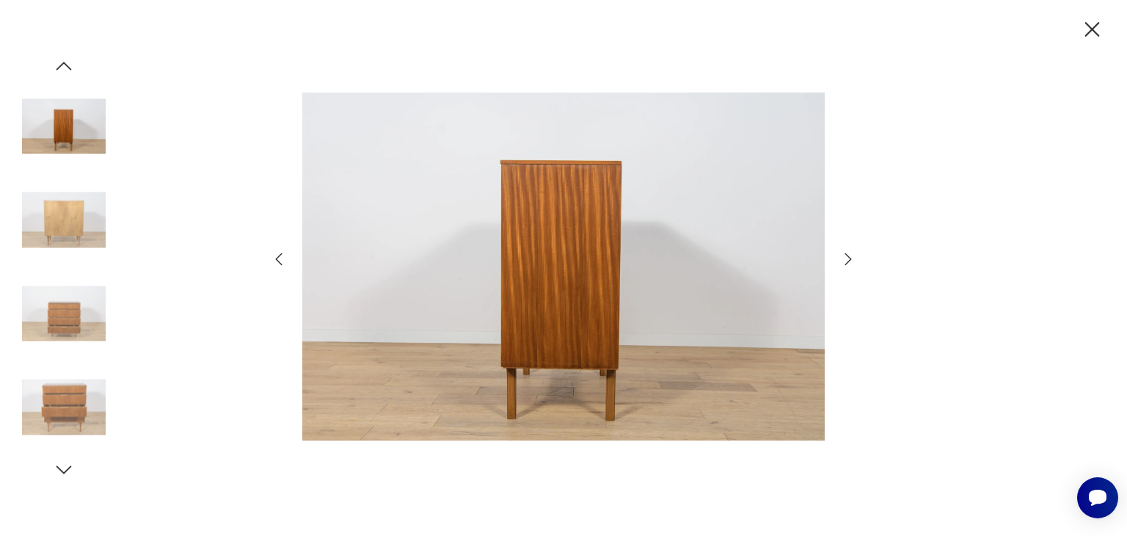
click at [42, 373] on img at bounding box center [64, 408] width 84 height 84
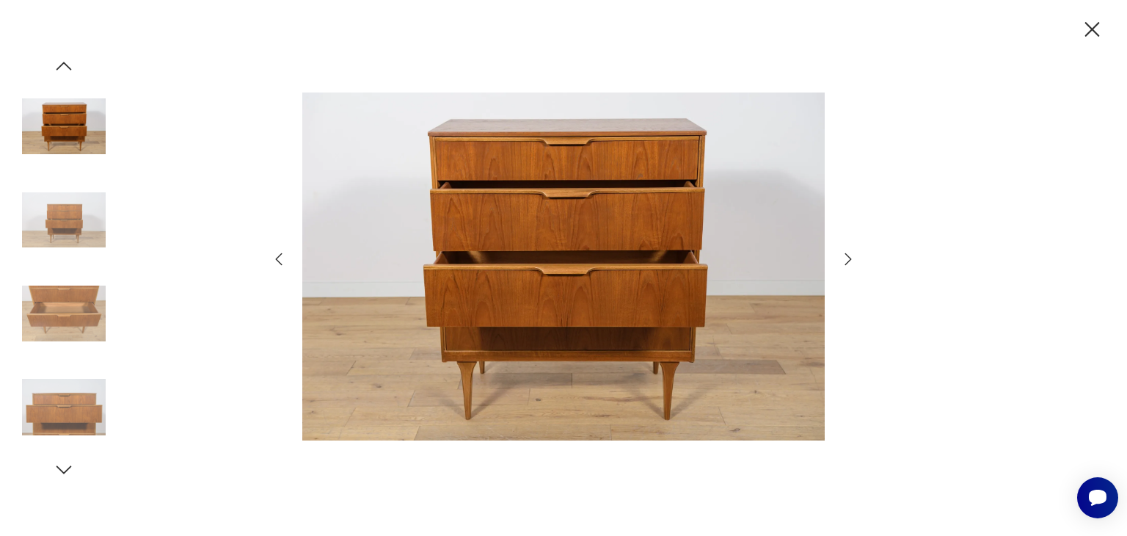
click at [42, 373] on img at bounding box center [64, 408] width 84 height 84
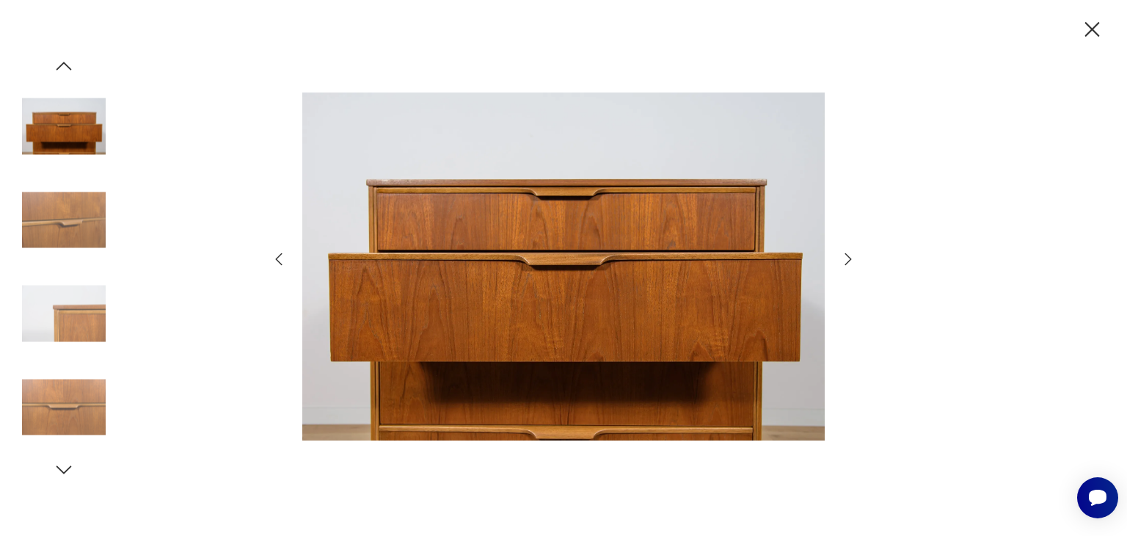
click at [38, 374] on img at bounding box center [64, 408] width 84 height 84
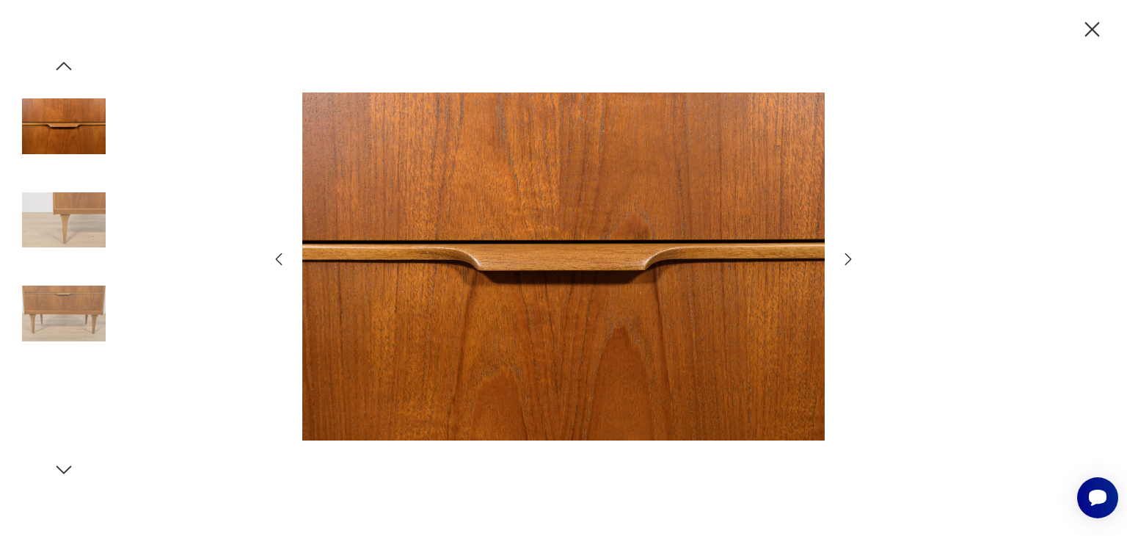
click at [34, 379] on img at bounding box center [64, 408] width 84 height 84
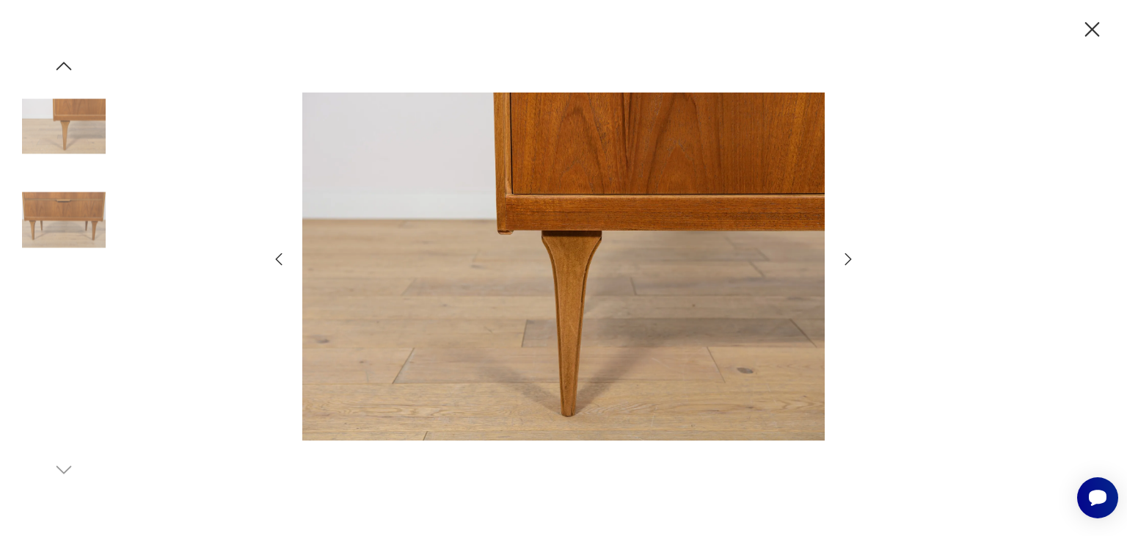
click at [75, 329] on img at bounding box center [64, 314] width 84 height 84
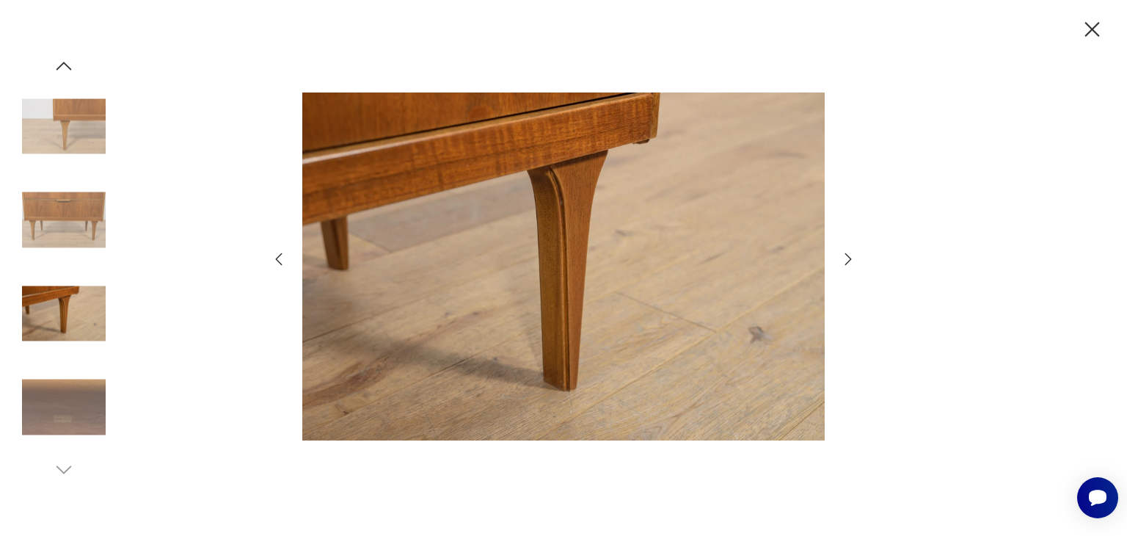
click at [75, 385] on img at bounding box center [64, 408] width 84 height 84
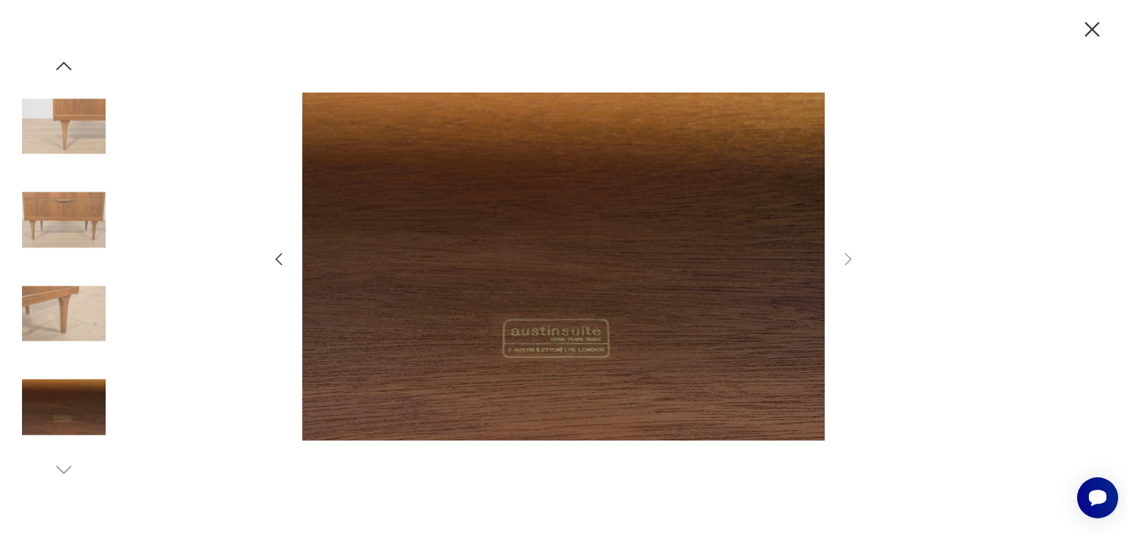
click at [1095, 26] on icon "button" at bounding box center [1093, 29] width 15 height 15
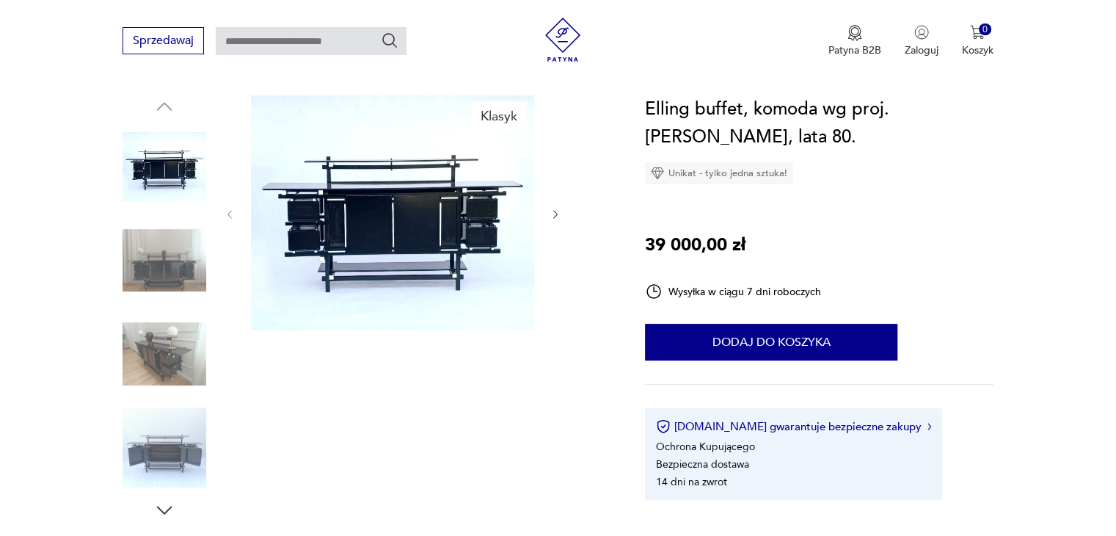
click at [419, 231] on img at bounding box center [392, 212] width 283 height 235
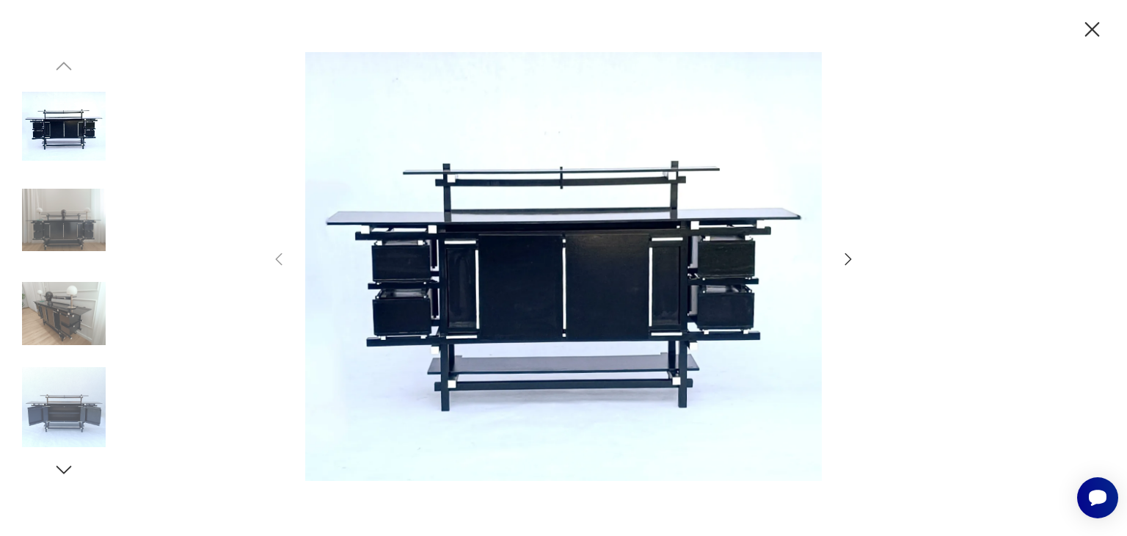
click at [839, 258] on div at bounding box center [563, 268] width 587 height 432
click at [65, 244] on img at bounding box center [64, 220] width 84 height 84
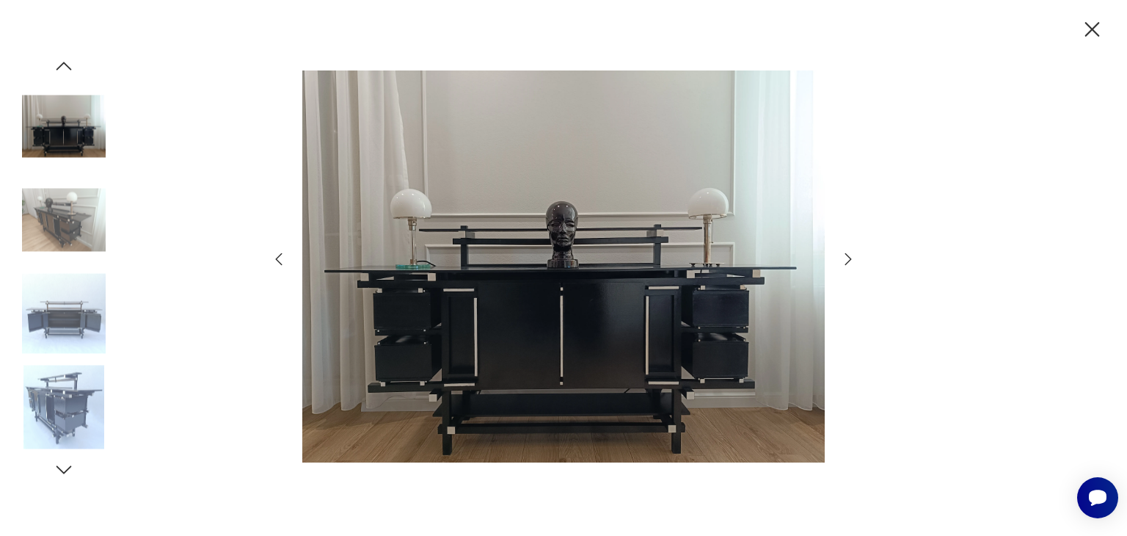
click at [83, 218] on img at bounding box center [64, 220] width 84 height 84
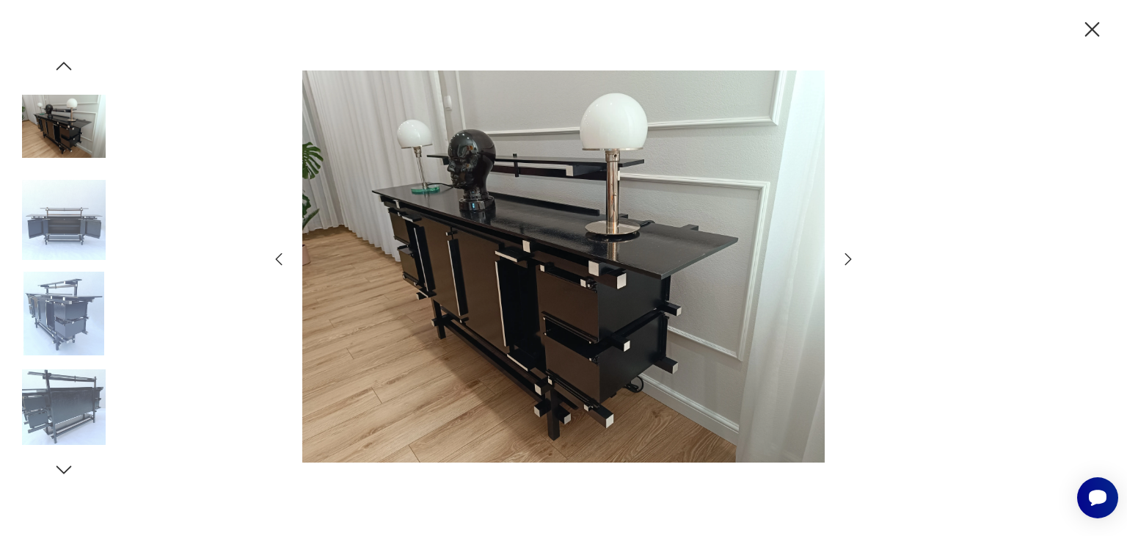
click at [48, 313] on img at bounding box center [64, 314] width 84 height 84
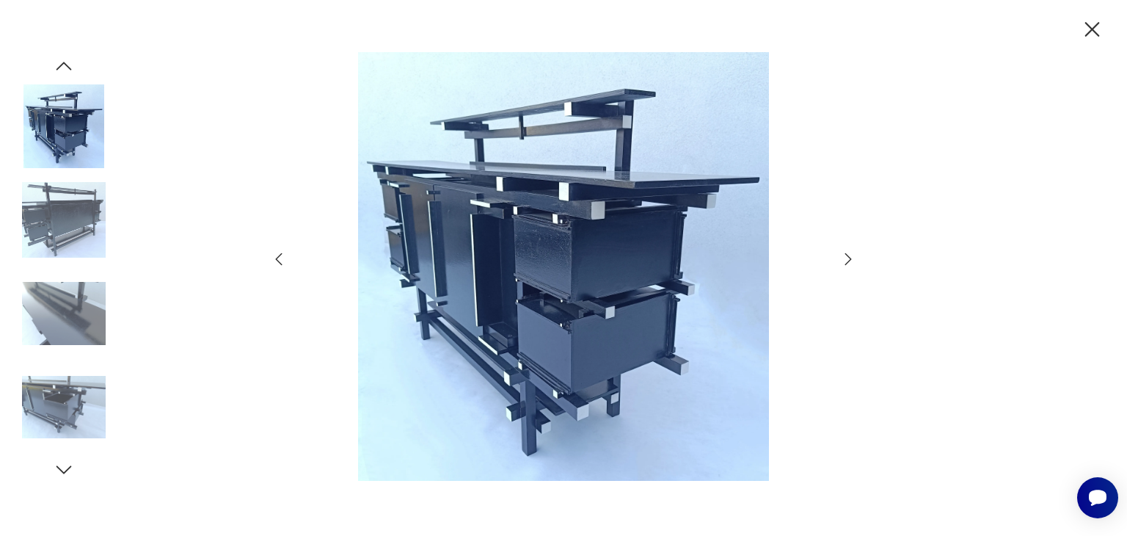
click at [59, 400] on img at bounding box center [64, 408] width 84 height 84
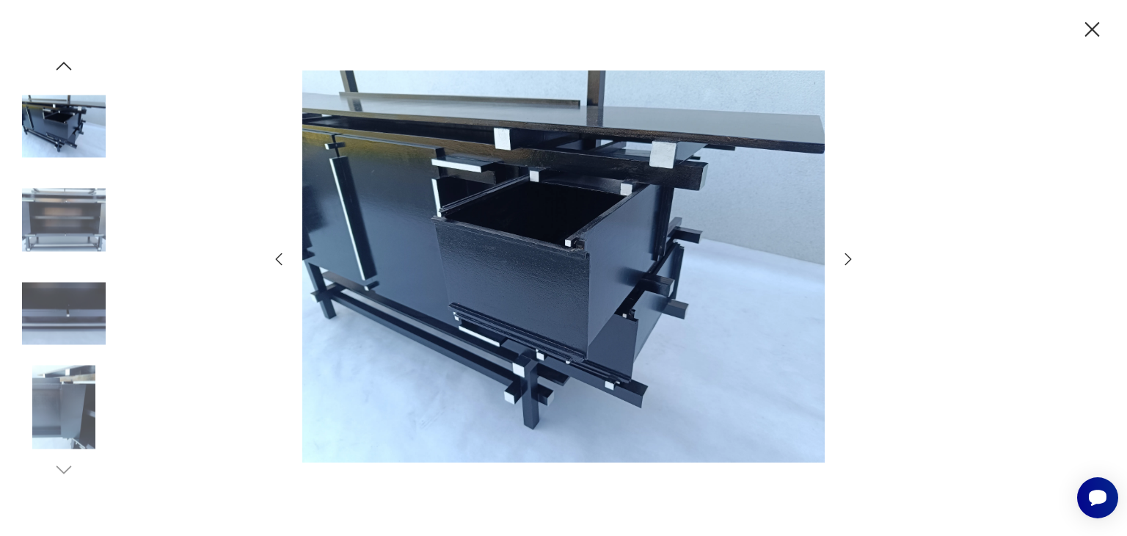
click at [63, 451] on div at bounding box center [64, 409] width 84 height 87
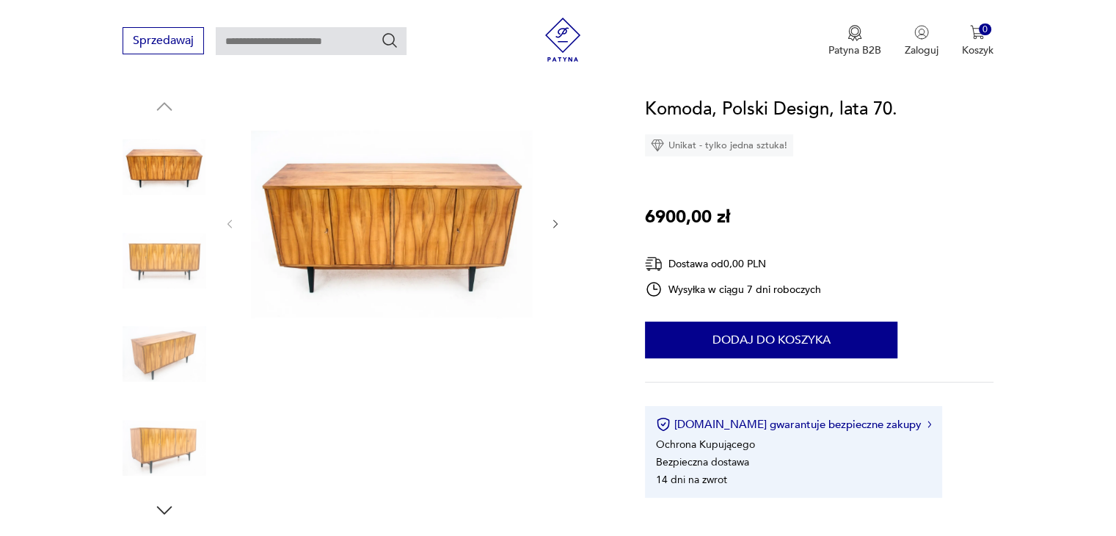
scroll to position [147, 0]
click at [139, 264] on img at bounding box center [165, 261] width 84 height 84
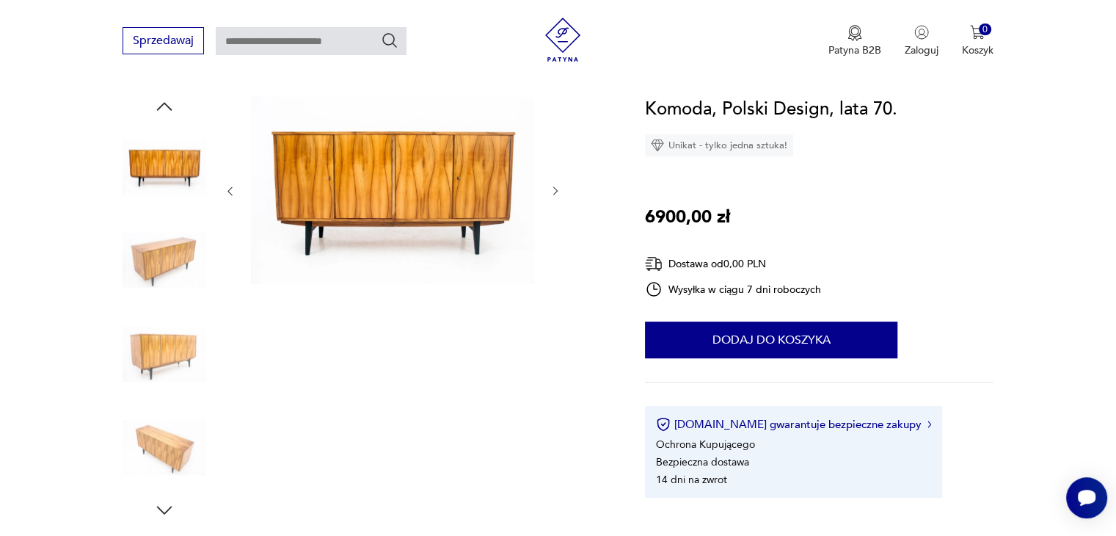
scroll to position [0, 0]
click at [167, 341] on img at bounding box center [165, 354] width 84 height 84
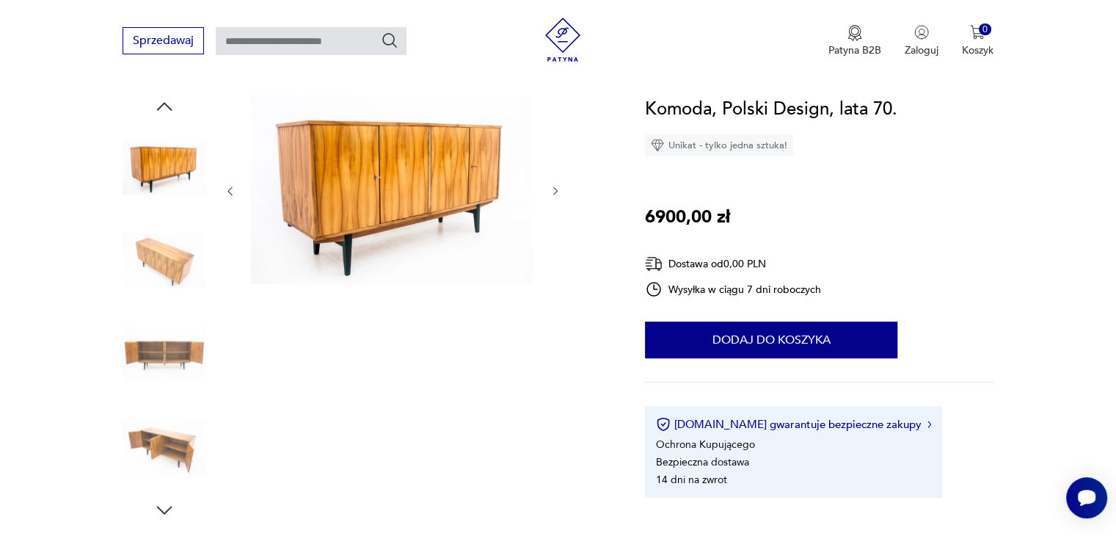
click at [164, 394] on img at bounding box center [165, 354] width 84 height 84
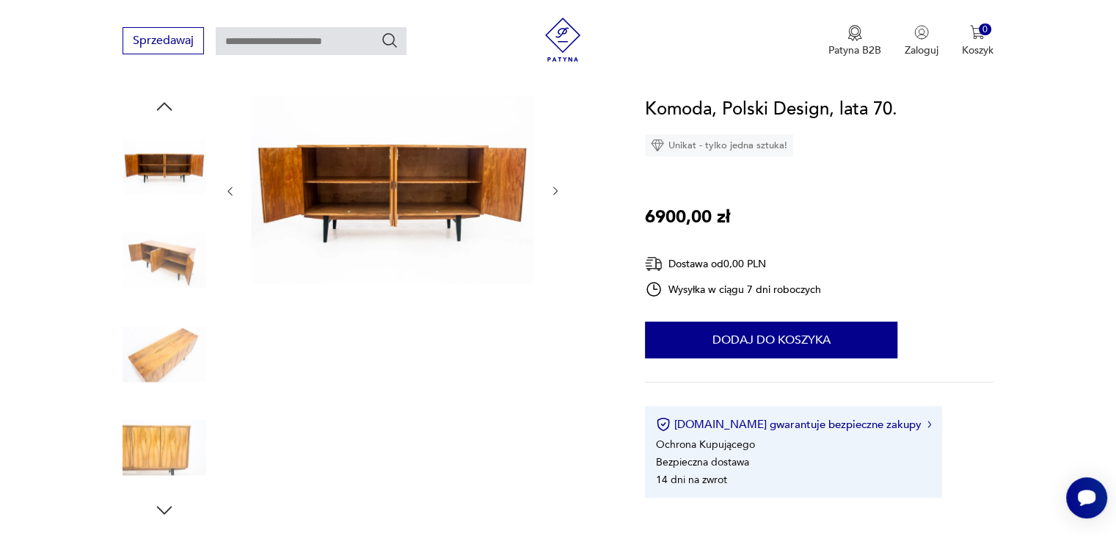
click at [153, 406] on img at bounding box center [165, 448] width 84 height 84
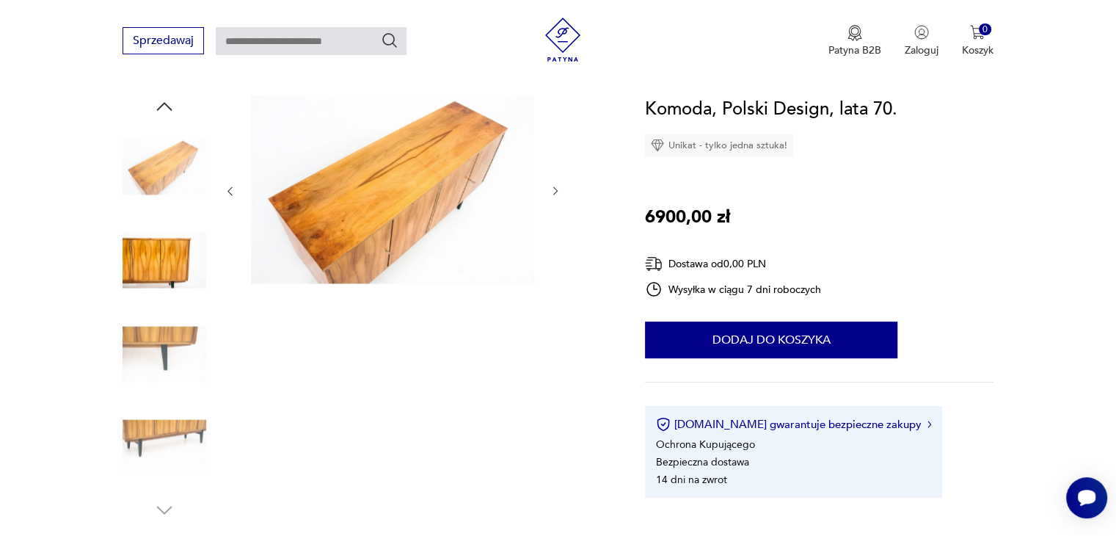
click at [152, 412] on img at bounding box center [165, 448] width 84 height 84
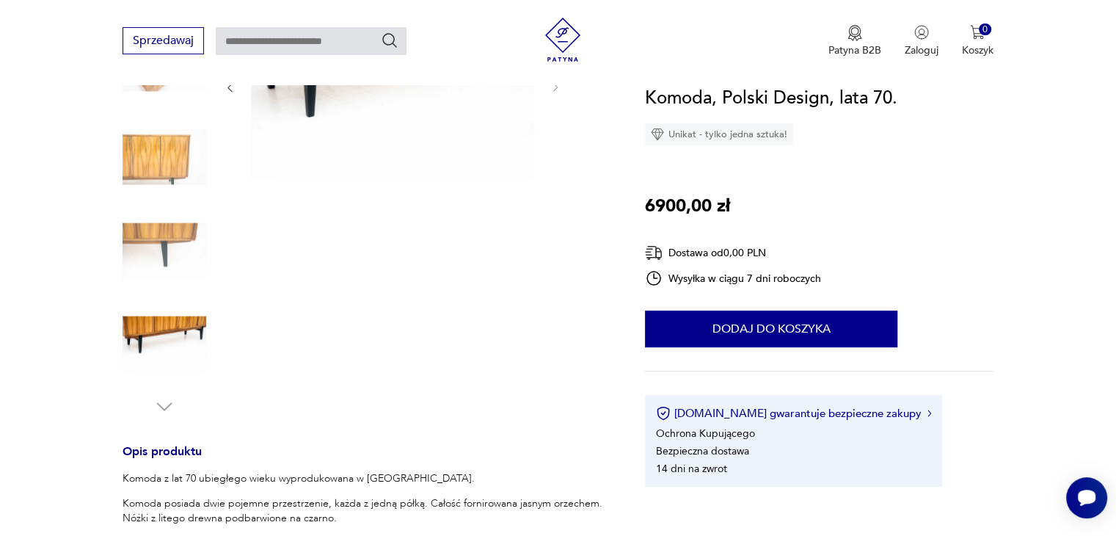
scroll to position [367, 0]
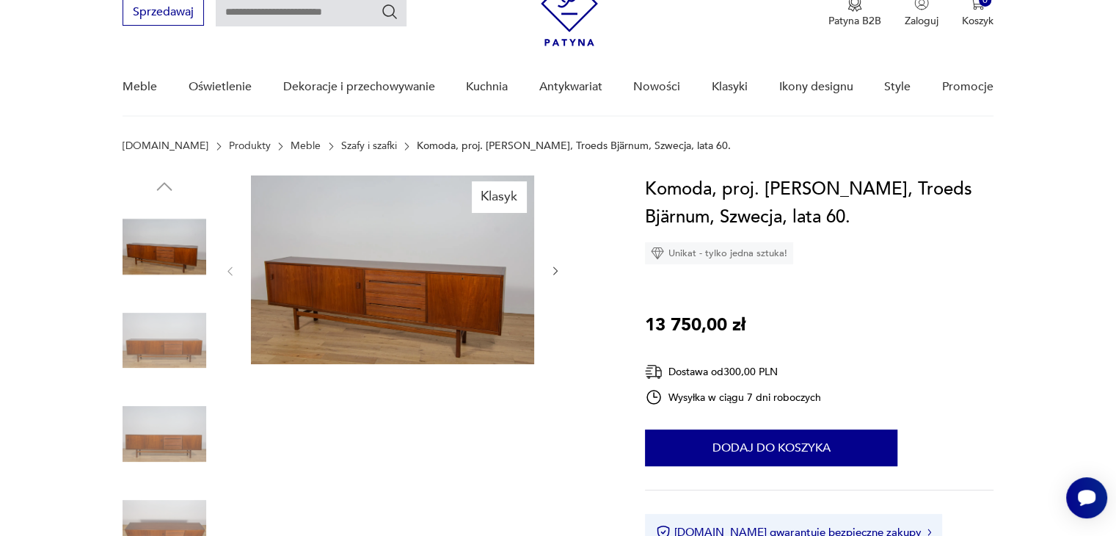
scroll to position [147, 0]
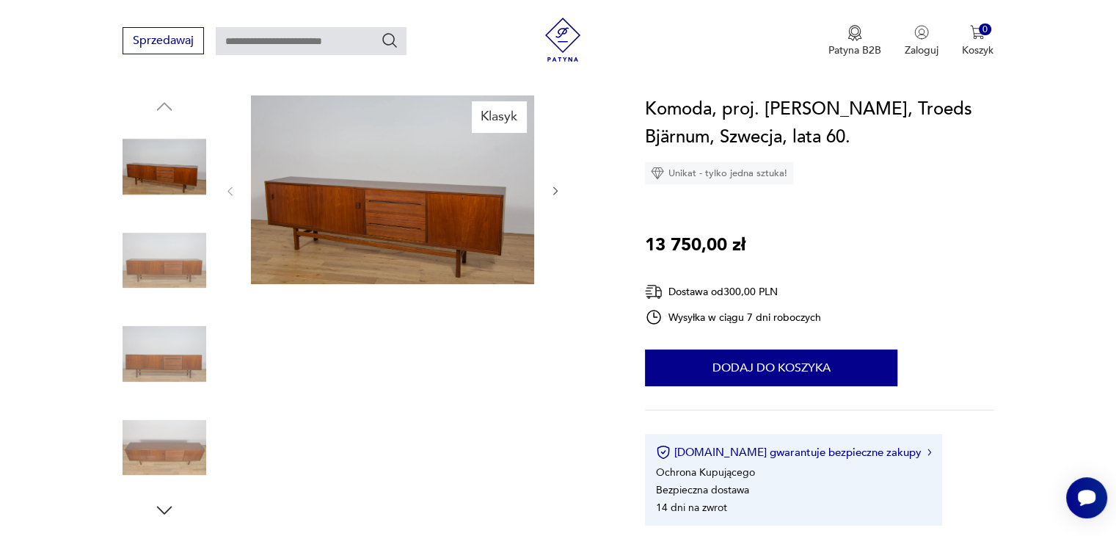
click at [419, 229] on img at bounding box center [392, 189] width 283 height 189
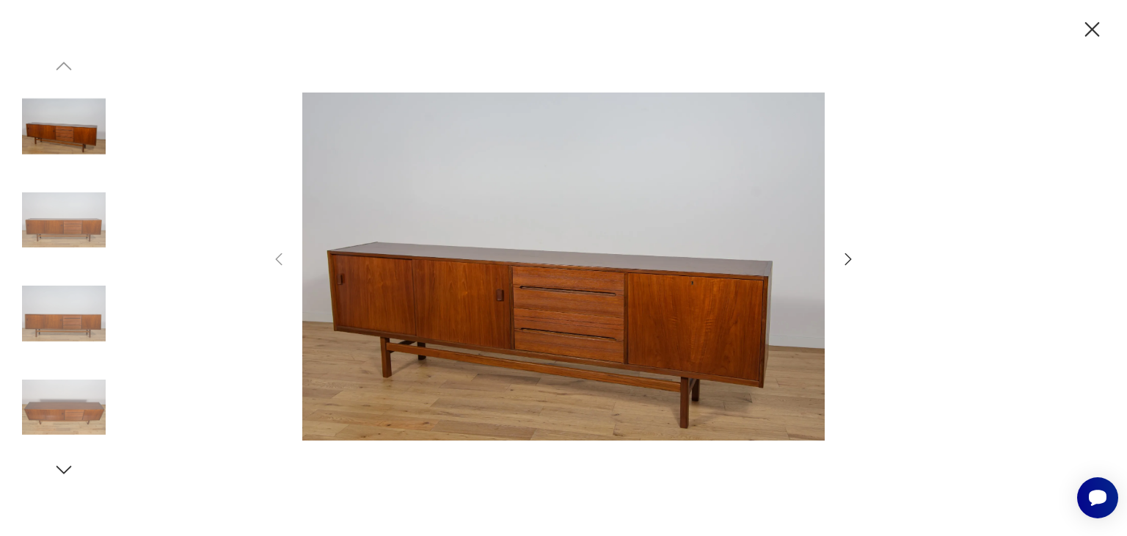
click at [842, 262] on icon "button" at bounding box center [849, 259] width 18 height 18
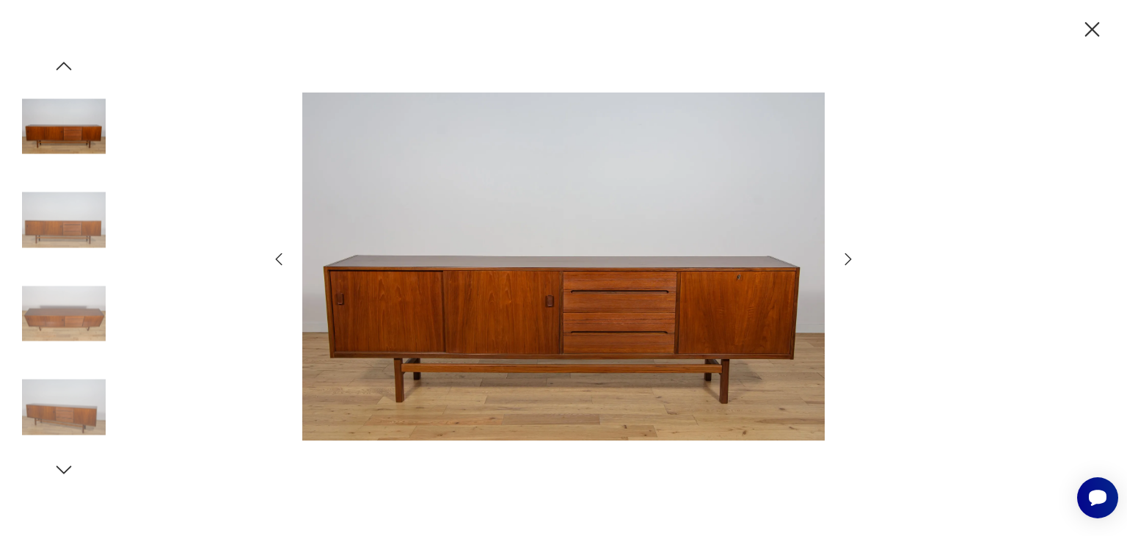
click at [841, 262] on icon "button" at bounding box center [849, 259] width 18 height 18
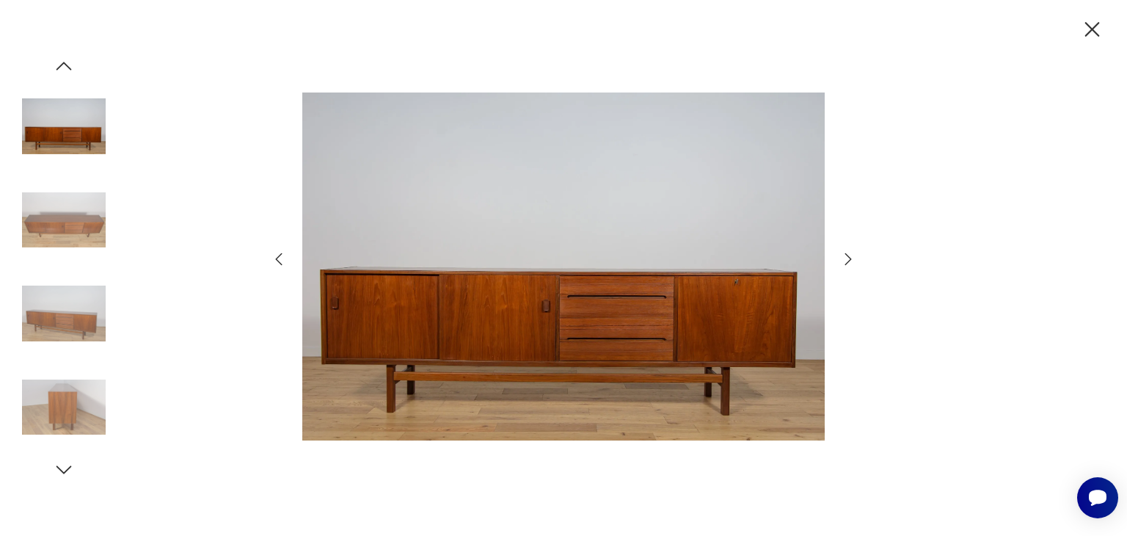
click at [841, 262] on icon "button" at bounding box center [849, 259] width 18 height 18
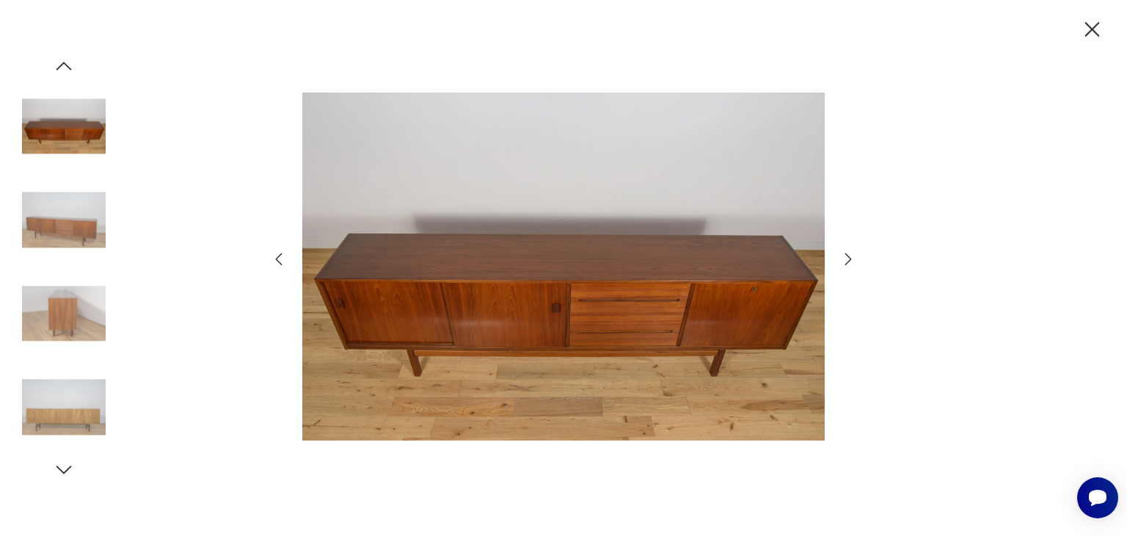
click at [841, 262] on icon "button" at bounding box center [849, 259] width 18 height 18
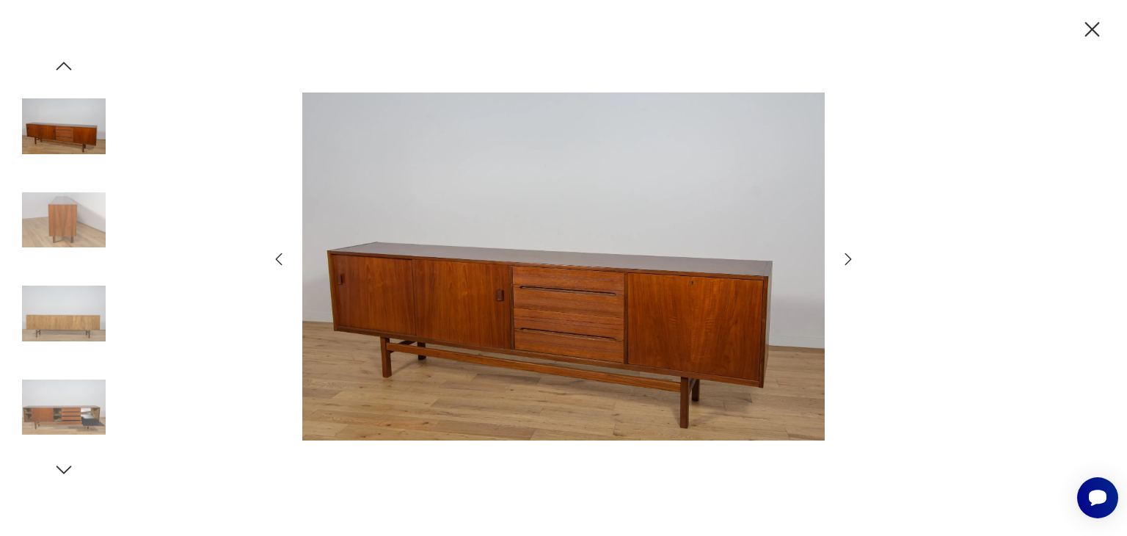
click at [840, 262] on icon "button" at bounding box center [849, 259] width 18 height 18
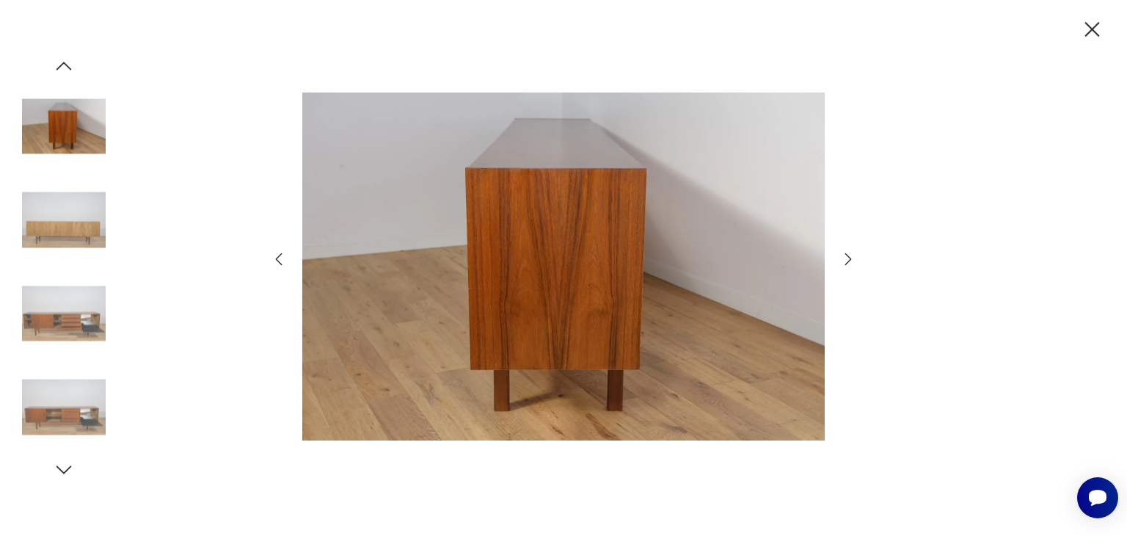
click at [840, 262] on icon "button" at bounding box center [849, 259] width 18 height 18
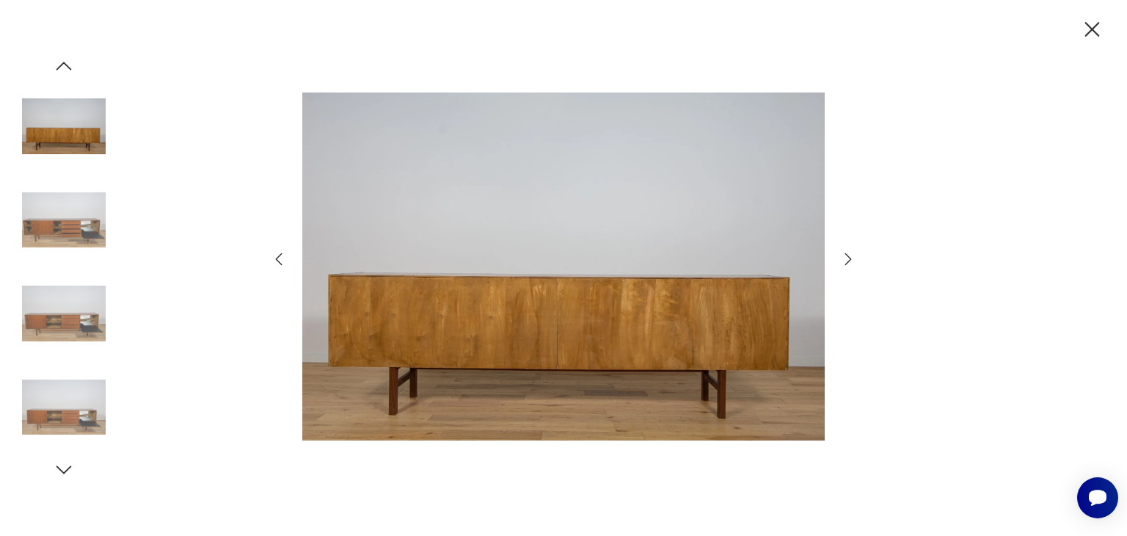
click at [838, 262] on div at bounding box center [563, 268] width 587 height 432
click at [851, 255] on icon "button" at bounding box center [849, 259] width 18 height 18
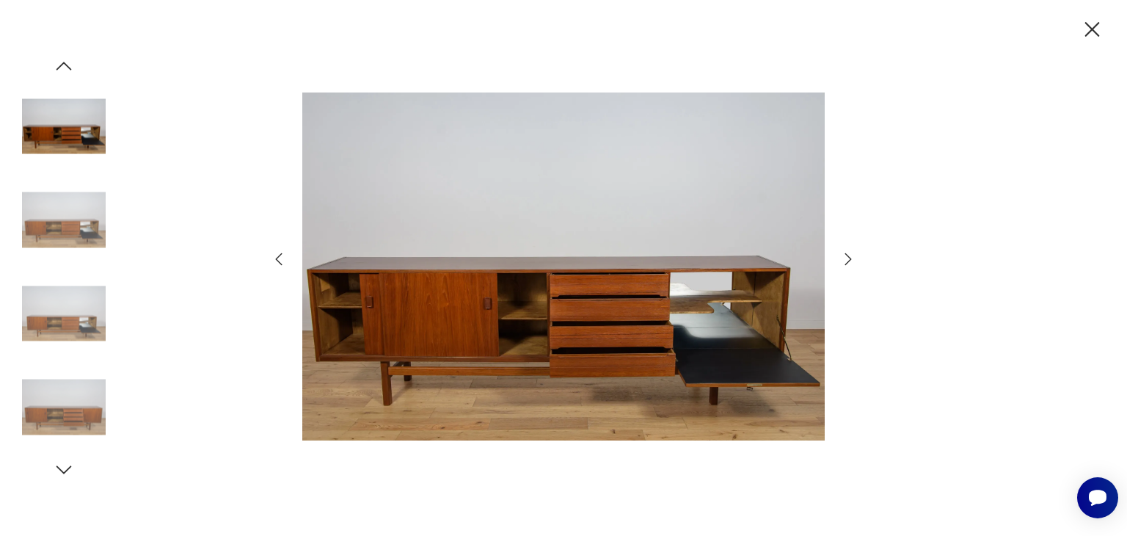
click at [849, 256] on icon "button" at bounding box center [849, 259] width 7 height 12
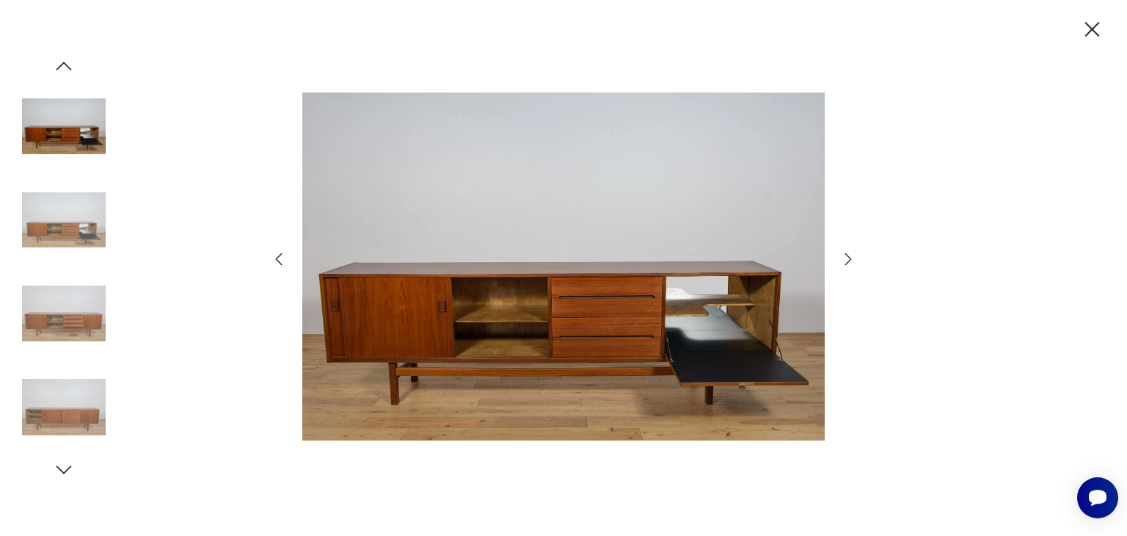
click at [849, 256] on icon "button" at bounding box center [849, 259] width 7 height 12
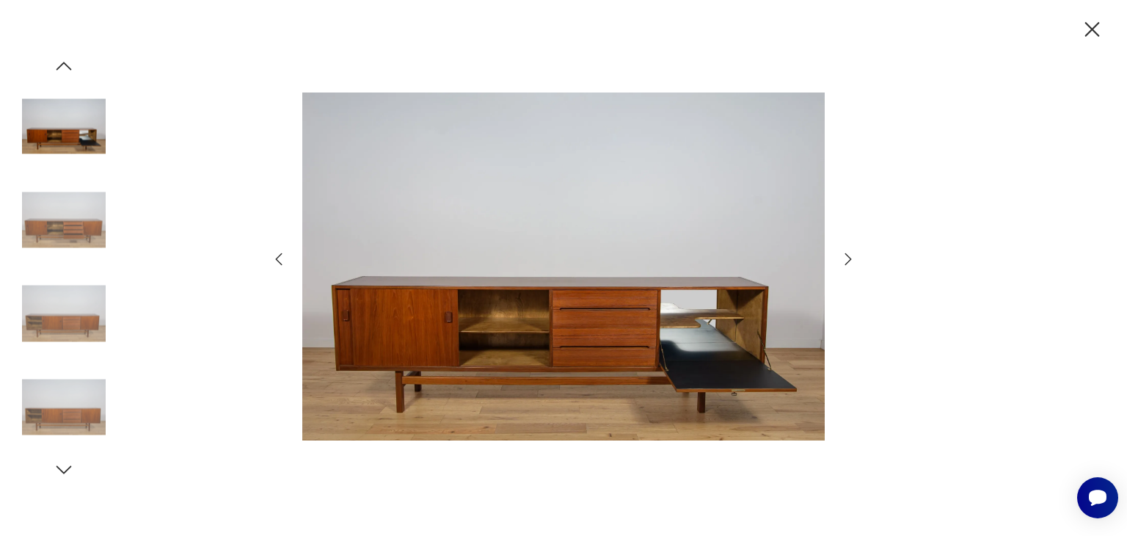
click at [849, 256] on icon "button" at bounding box center [849, 259] width 7 height 12
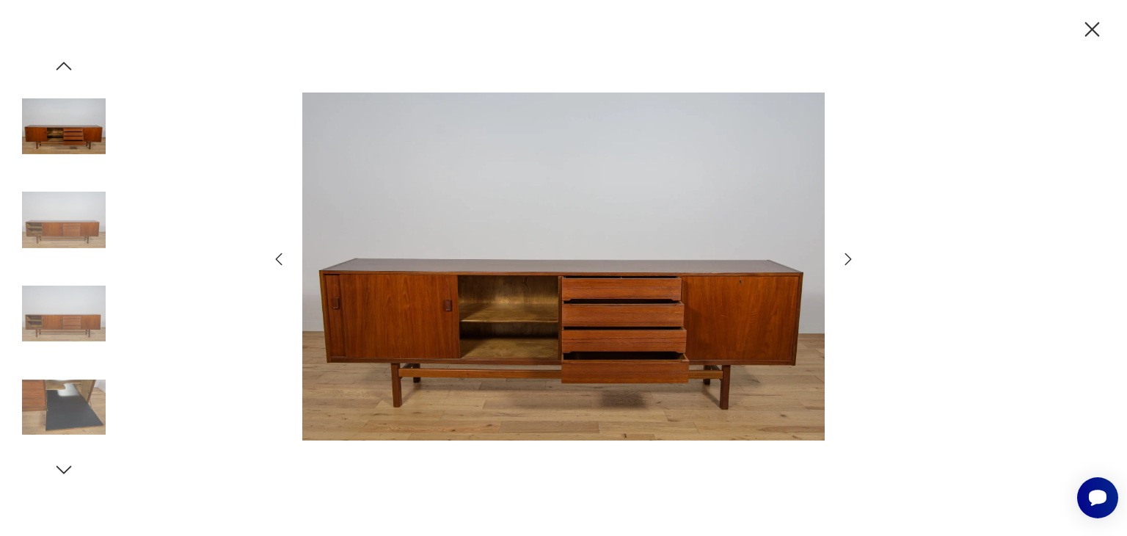
click at [849, 256] on icon "button" at bounding box center [849, 259] width 7 height 12
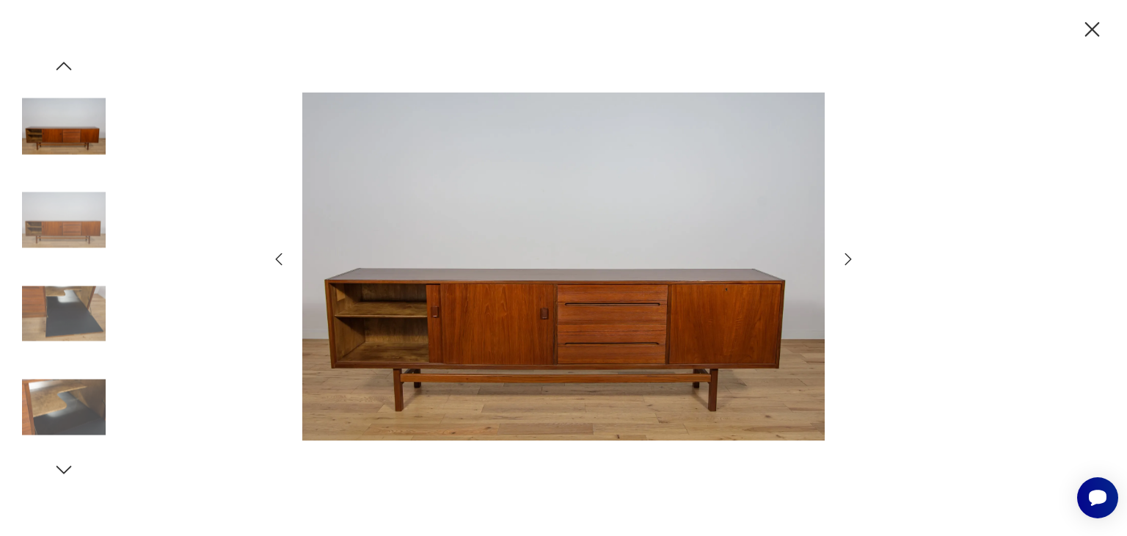
click at [1086, 32] on icon "button" at bounding box center [1093, 30] width 26 height 26
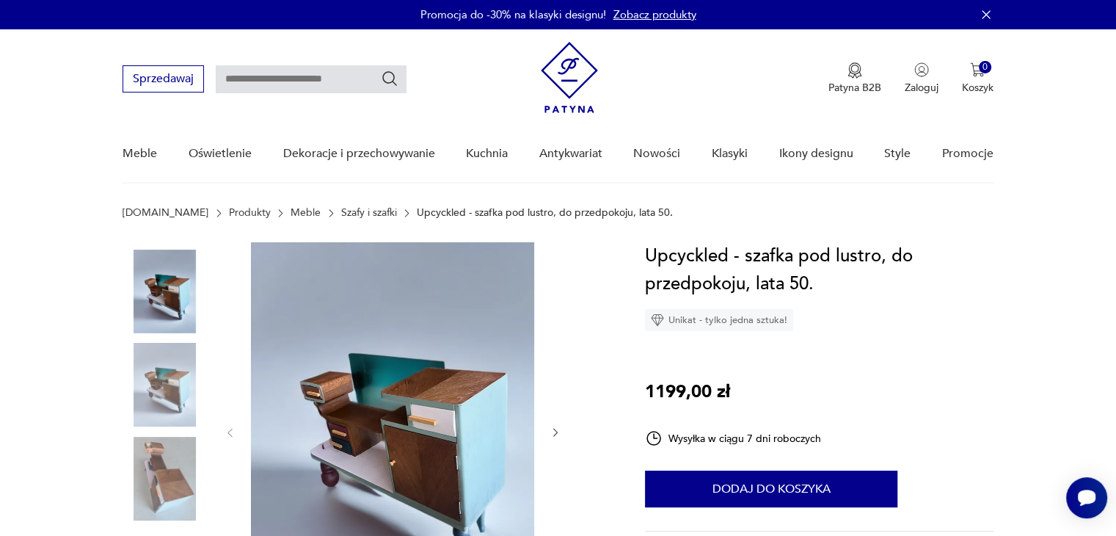
click at [396, 363] on img at bounding box center [392, 431] width 283 height 378
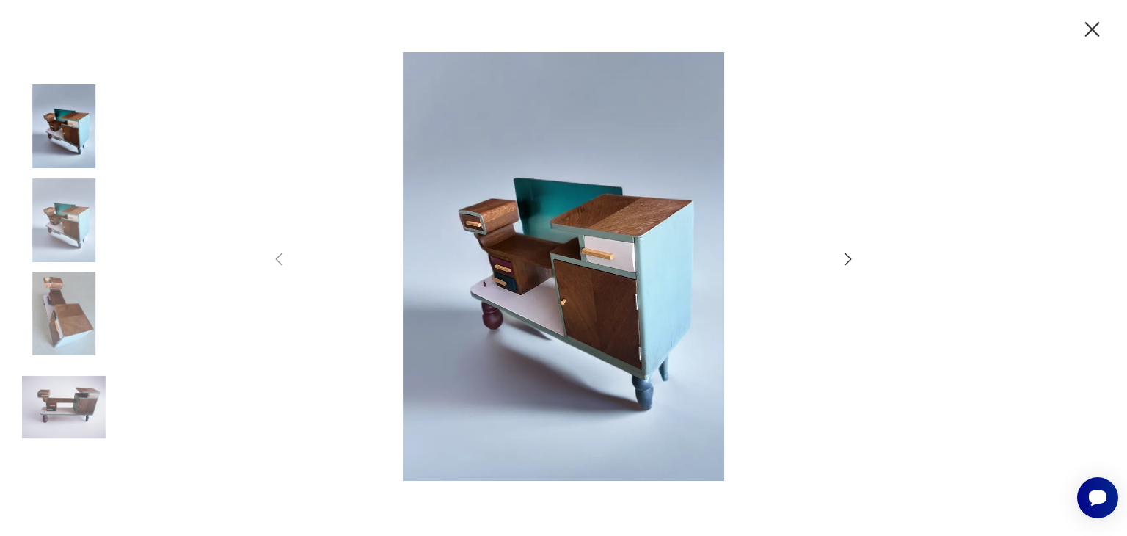
click at [853, 255] on icon "button" at bounding box center [849, 259] width 18 height 18
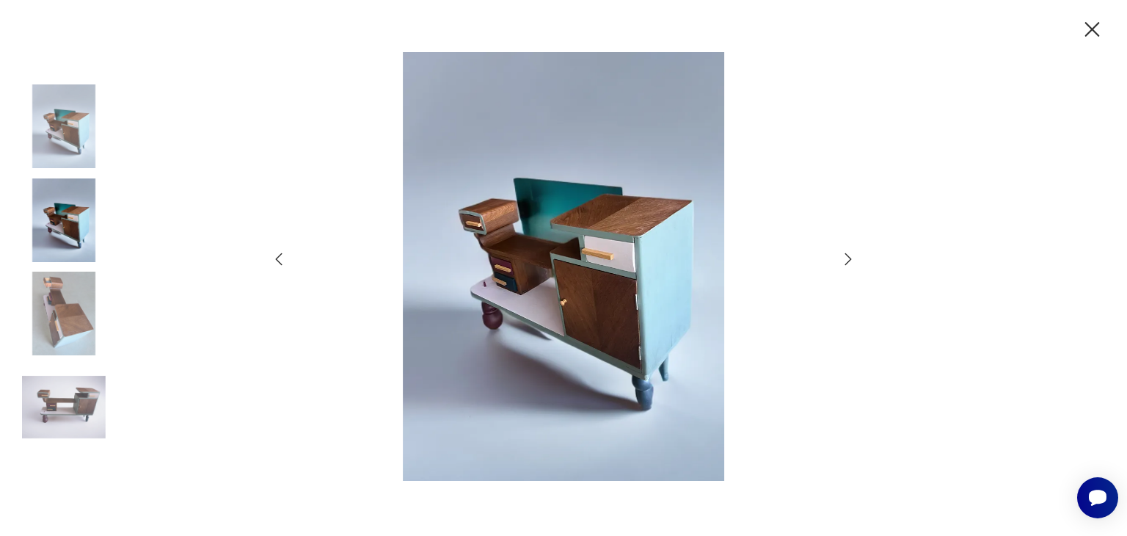
click at [851, 255] on icon "button" at bounding box center [849, 259] width 18 height 18
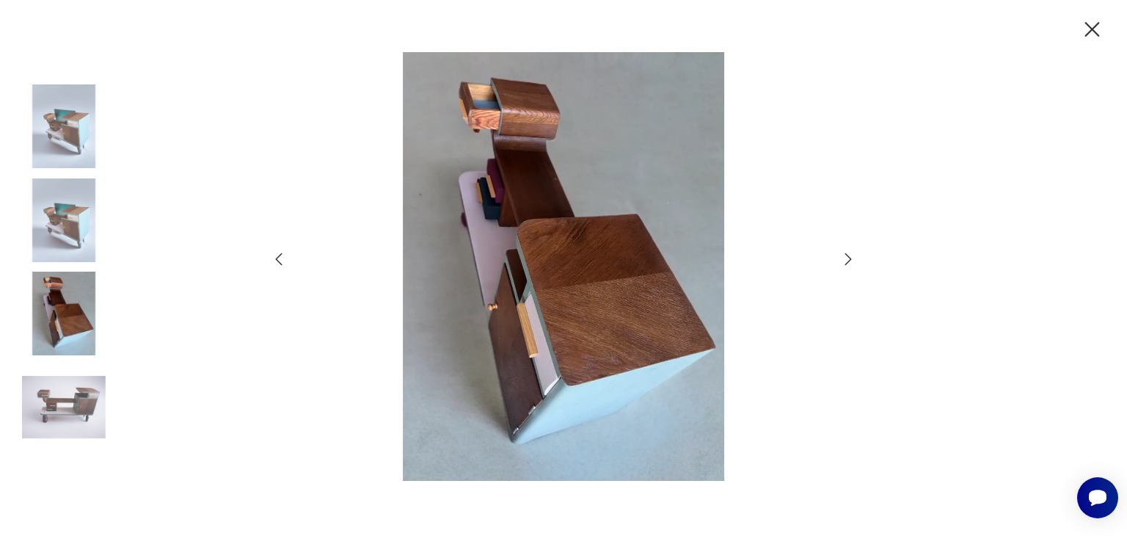
click at [851, 255] on icon "button" at bounding box center [849, 259] width 18 height 18
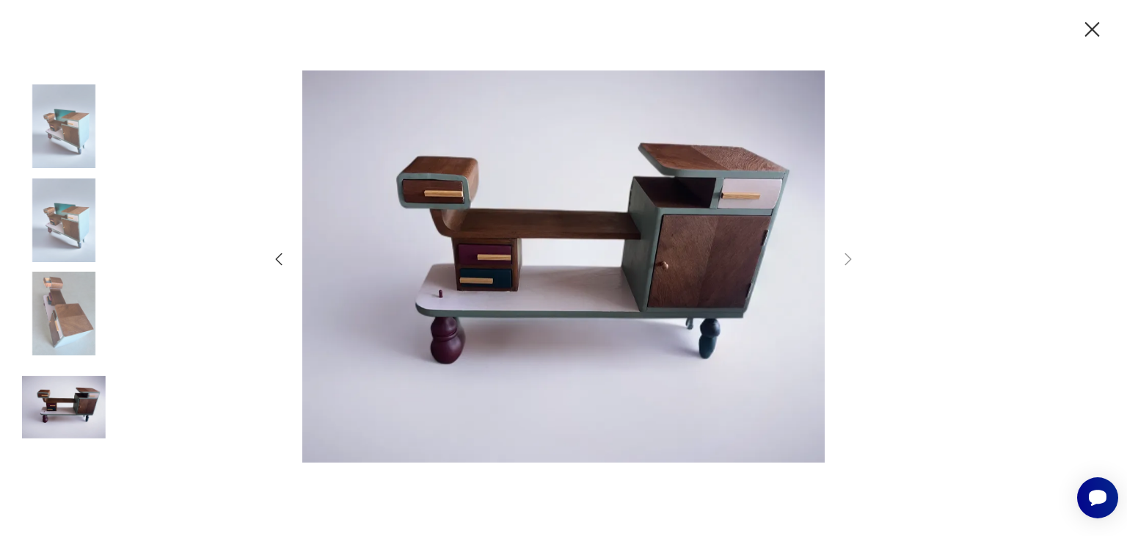
click at [84, 393] on img at bounding box center [64, 408] width 84 height 84
click at [70, 313] on img at bounding box center [64, 314] width 84 height 84
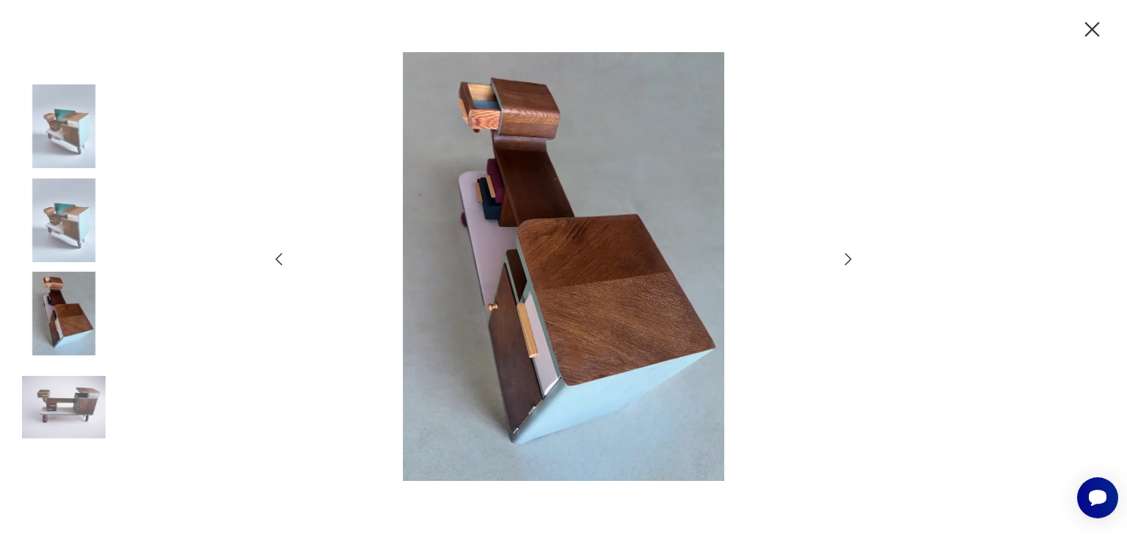
click at [1086, 30] on icon "button" at bounding box center [1093, 30] width 26 height 26
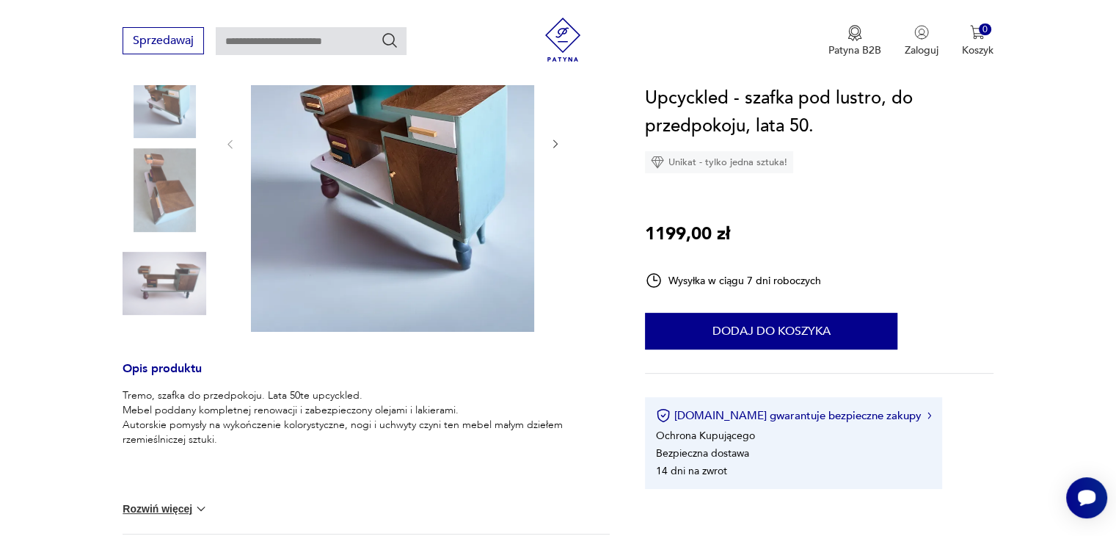
scroll to position [514, 0]
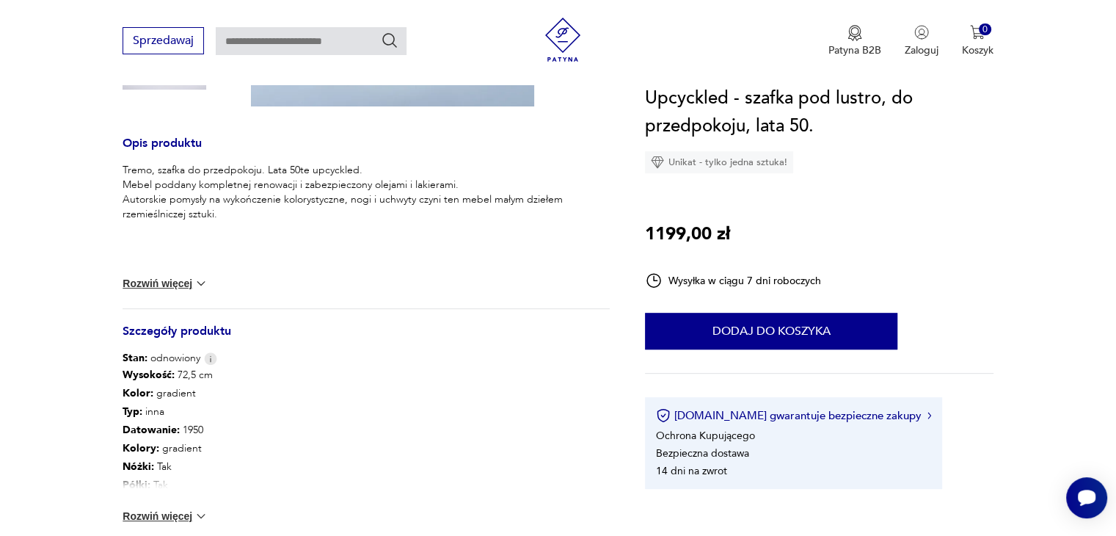
click at [181, 277] on button "Rozwiń więcej" at bounding box center [165, 283] width 85 height 15
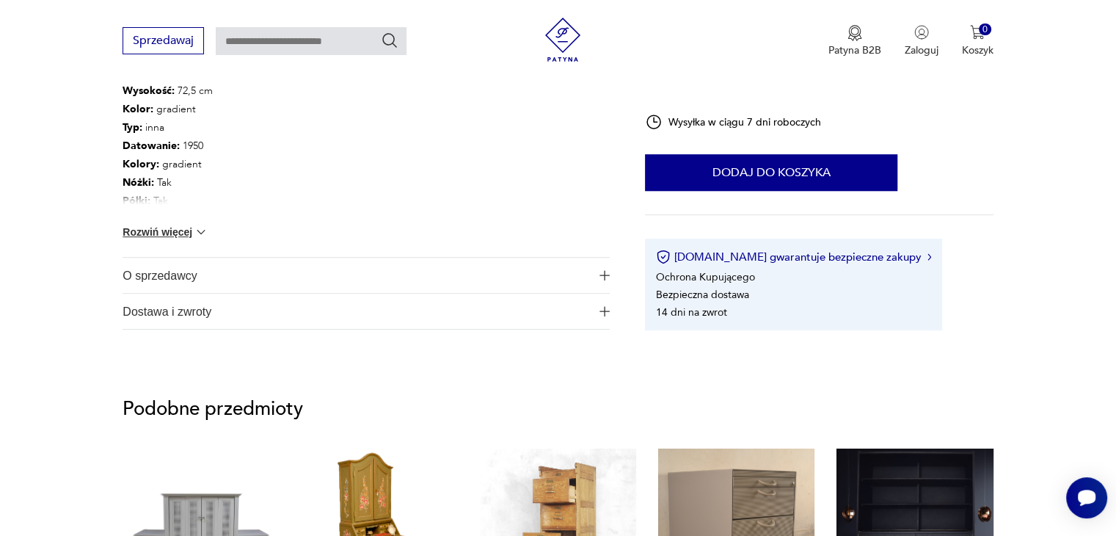
scroll to position [954, 0]
